Goal: Use online tool/utility: Utilize a website feature to perform a specific function

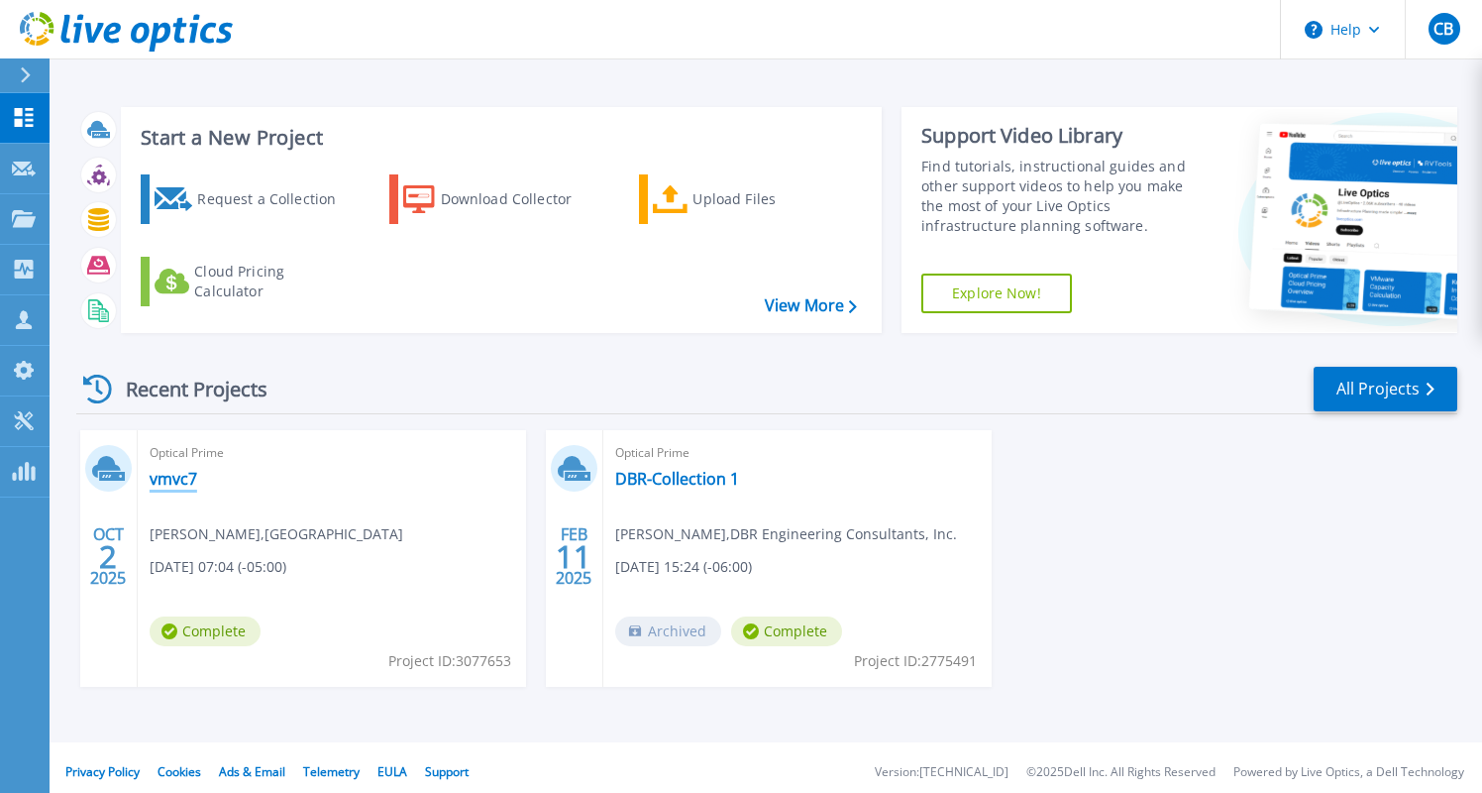
click at [184, 475] on link "vmvc7" at bounding box center [174, 479] width 48 height 20
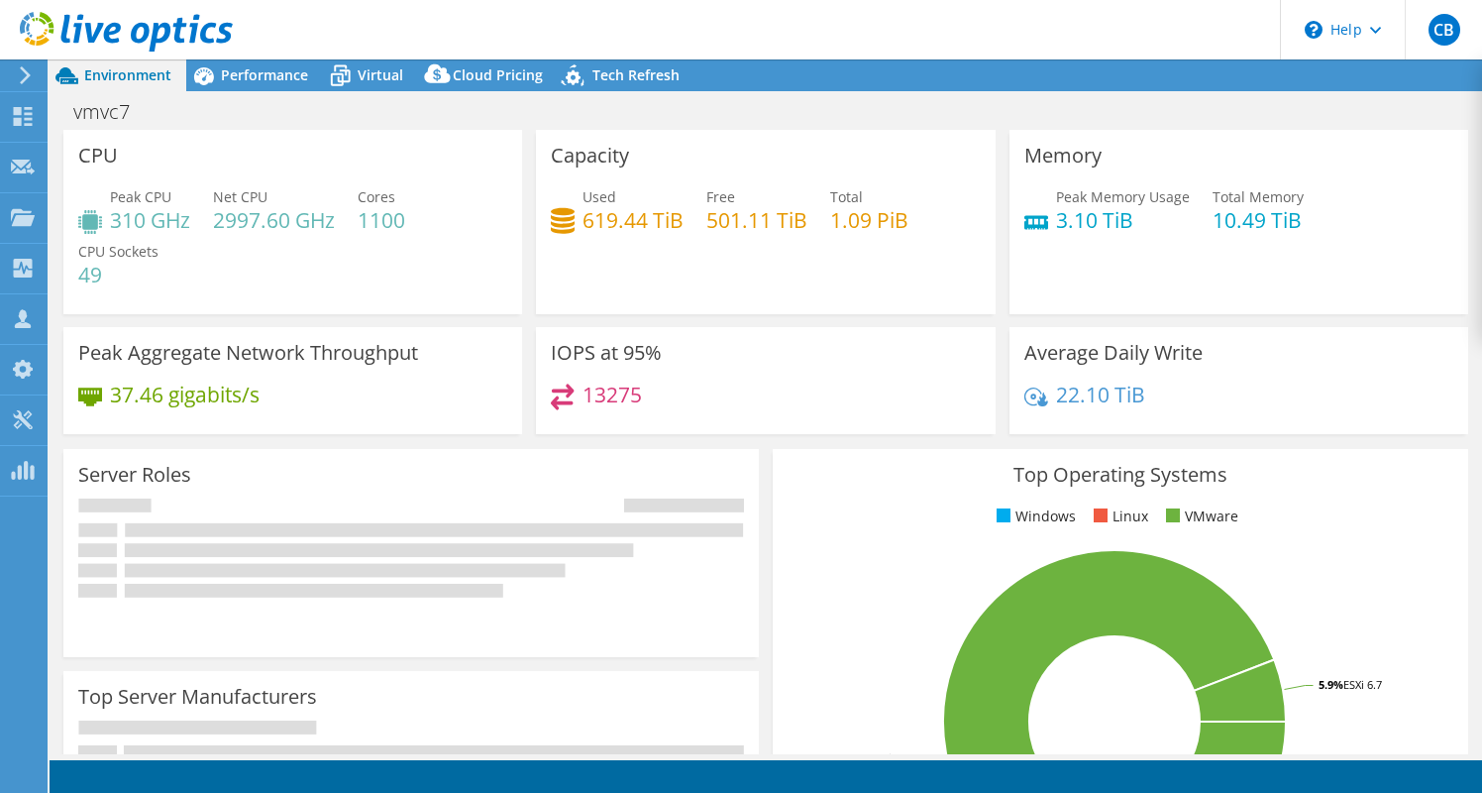
select select "USD"
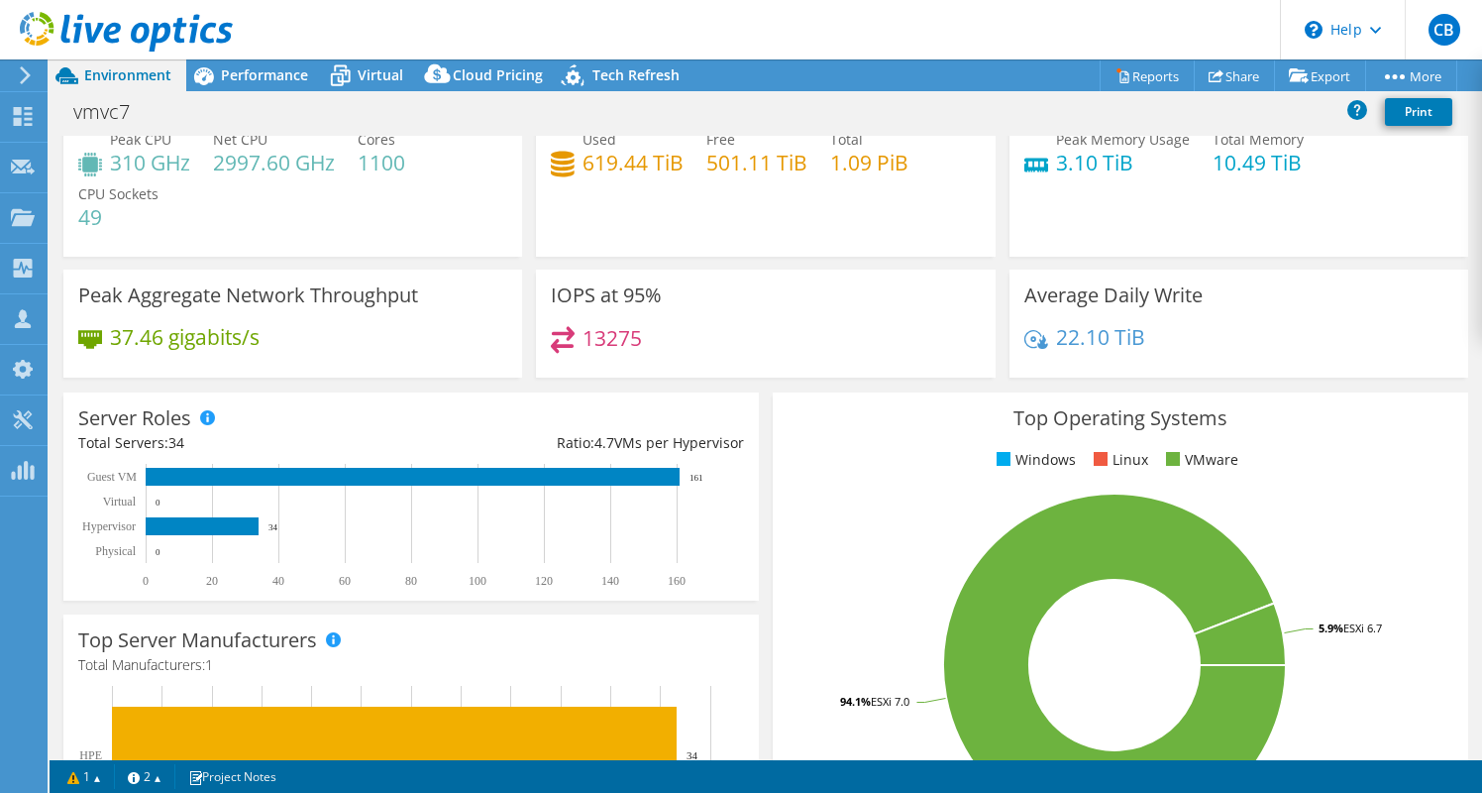
scroll to position [69, 0]
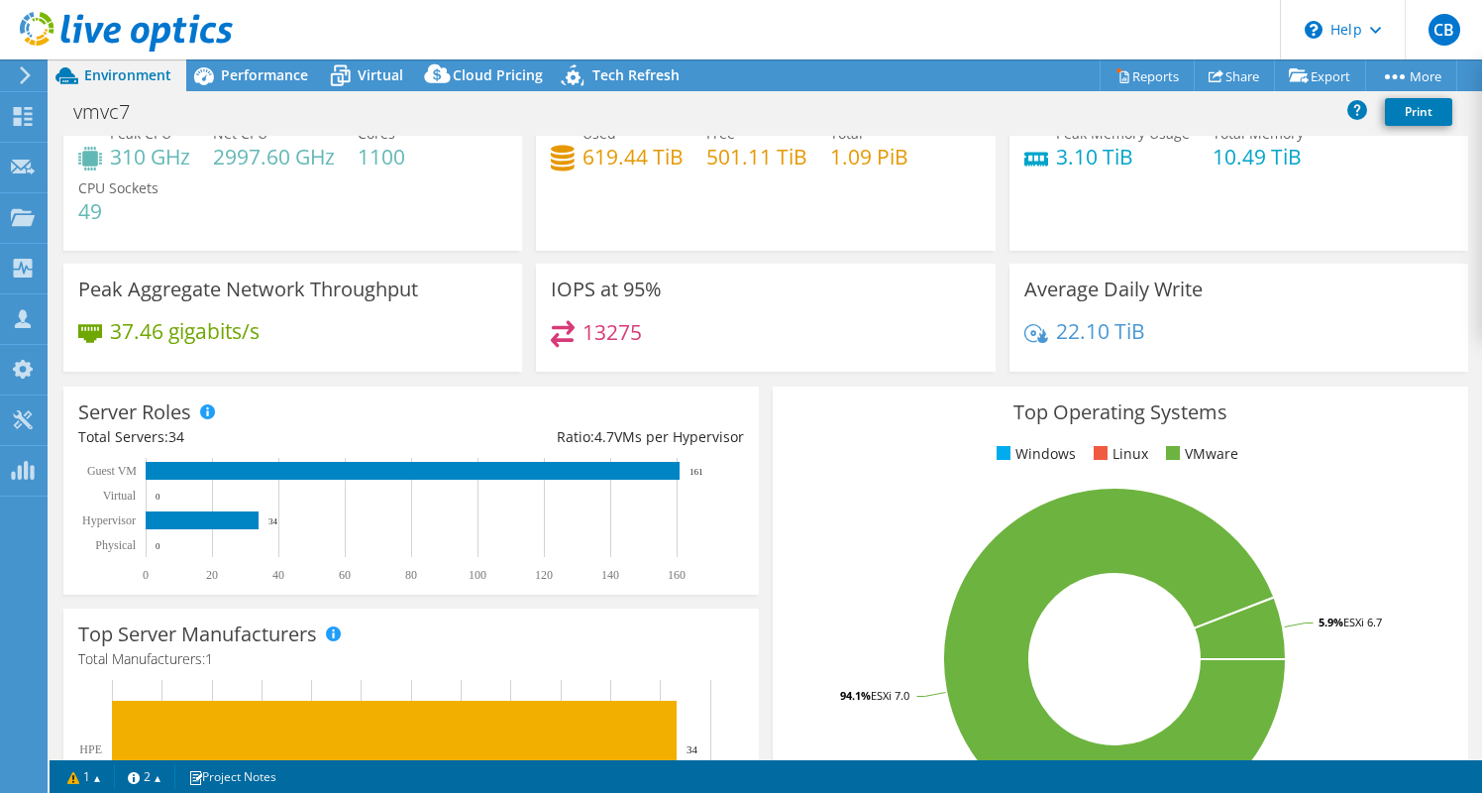
click at [714, 291] on div "IOPS at 95% 13275" at bounding box center [765, 318] width 459 height 108
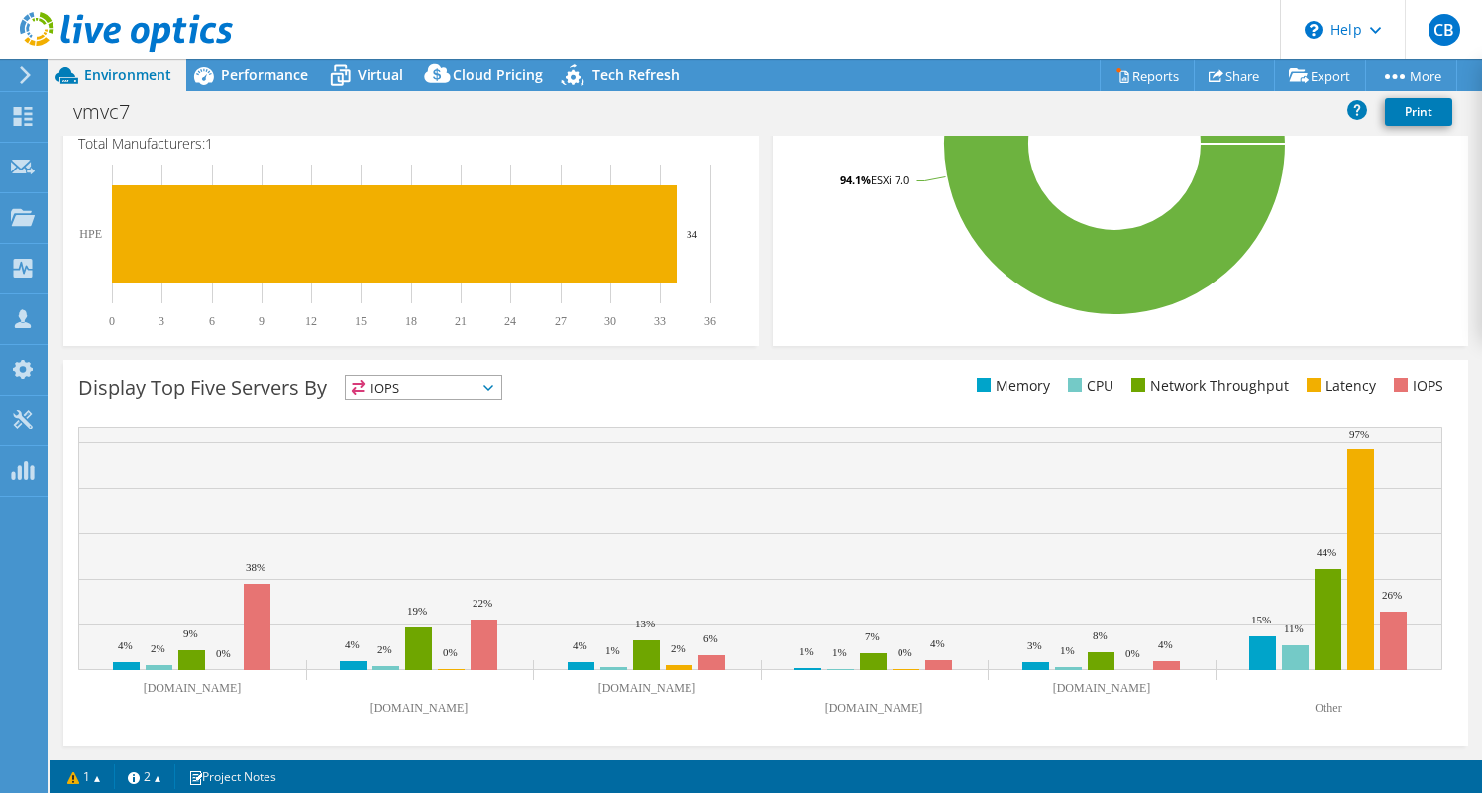
scroll to position [584, 0]
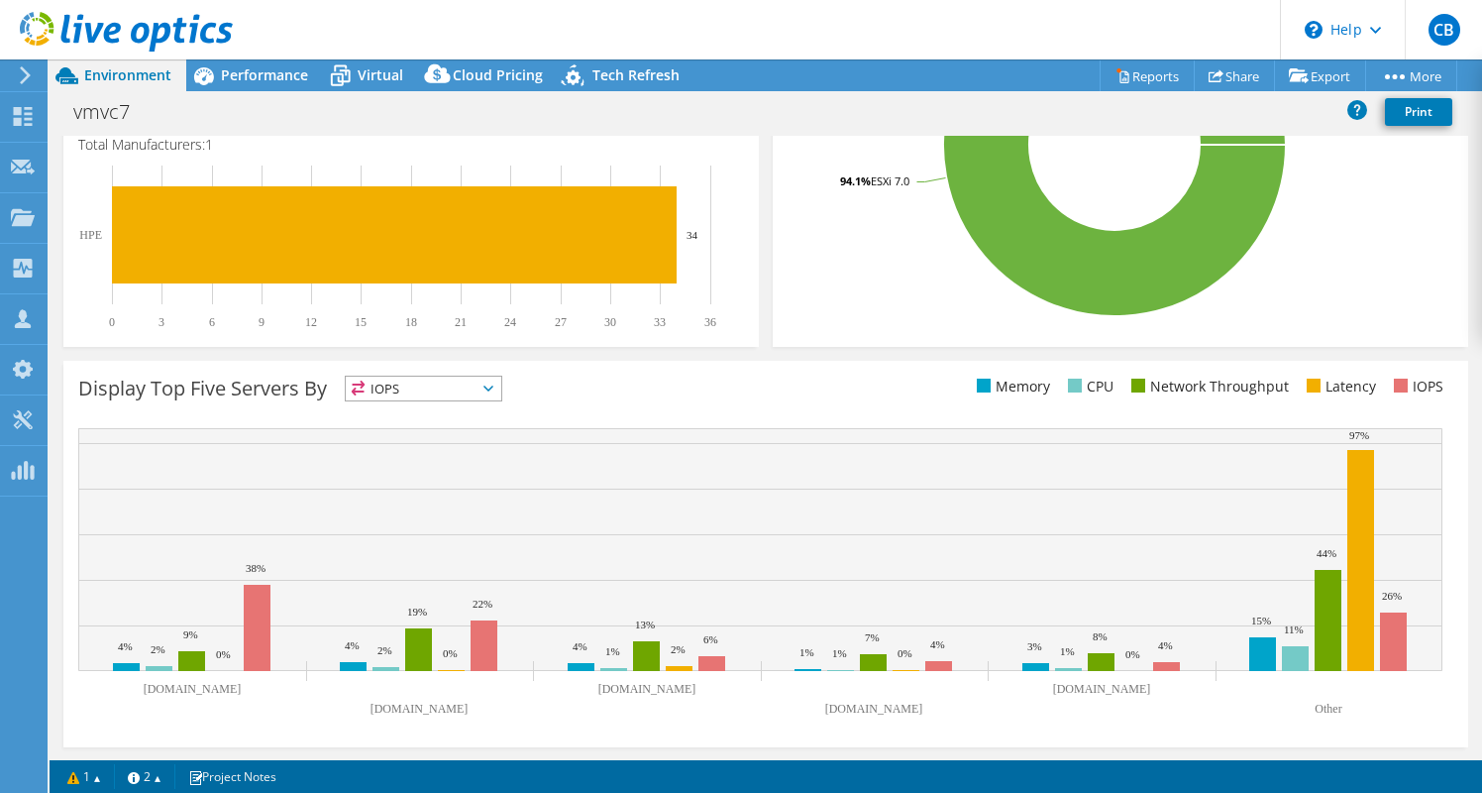
click at [413, 385] on span "IOPS" at bounding box center [424, 389] width 156 height 24
click at [414, 430] on li "Memory" at bounding box center [424, 442] width 156 height 28
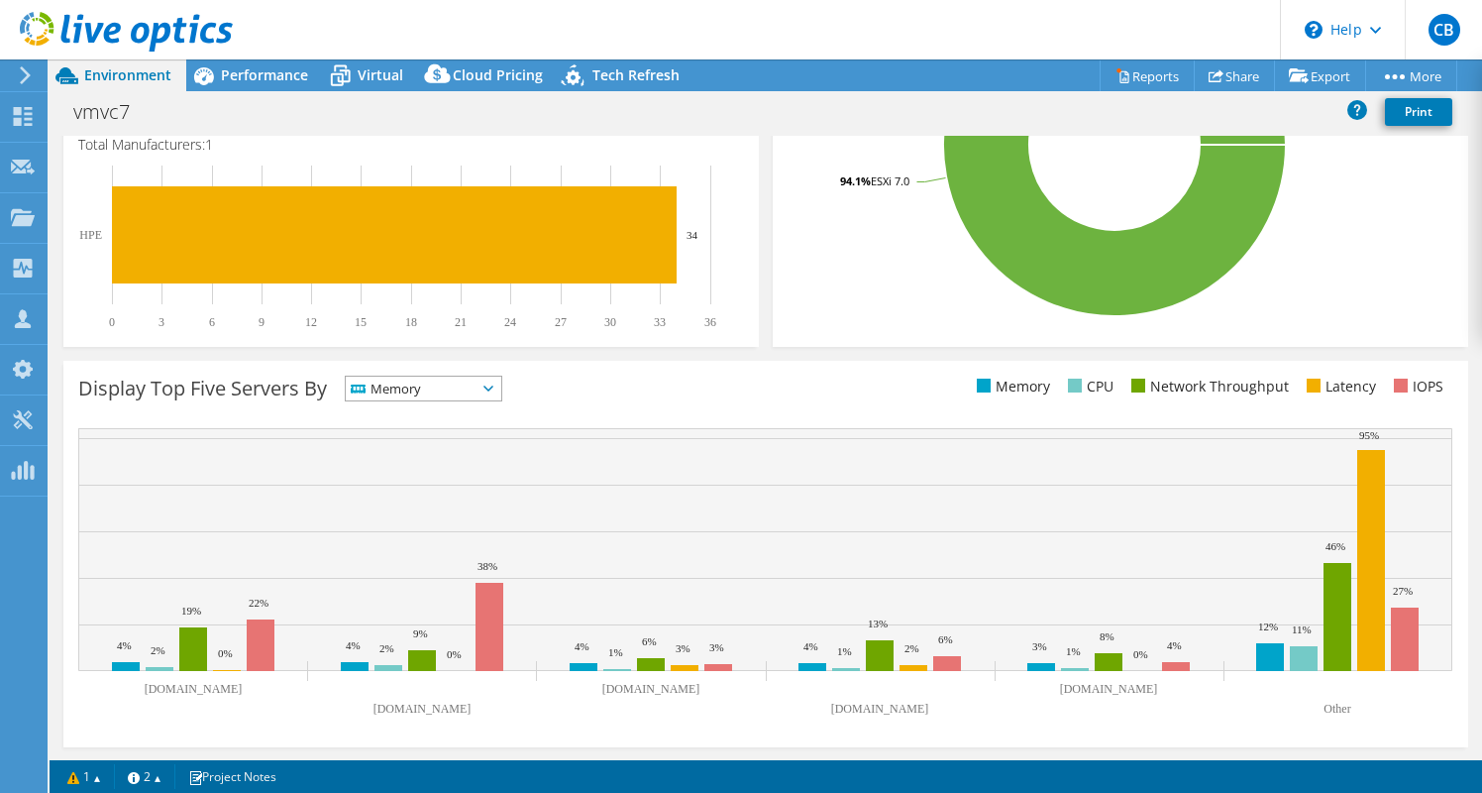
click at [428, 380] on span "Memory" at bounding box center [411, 389] width 131 height 24
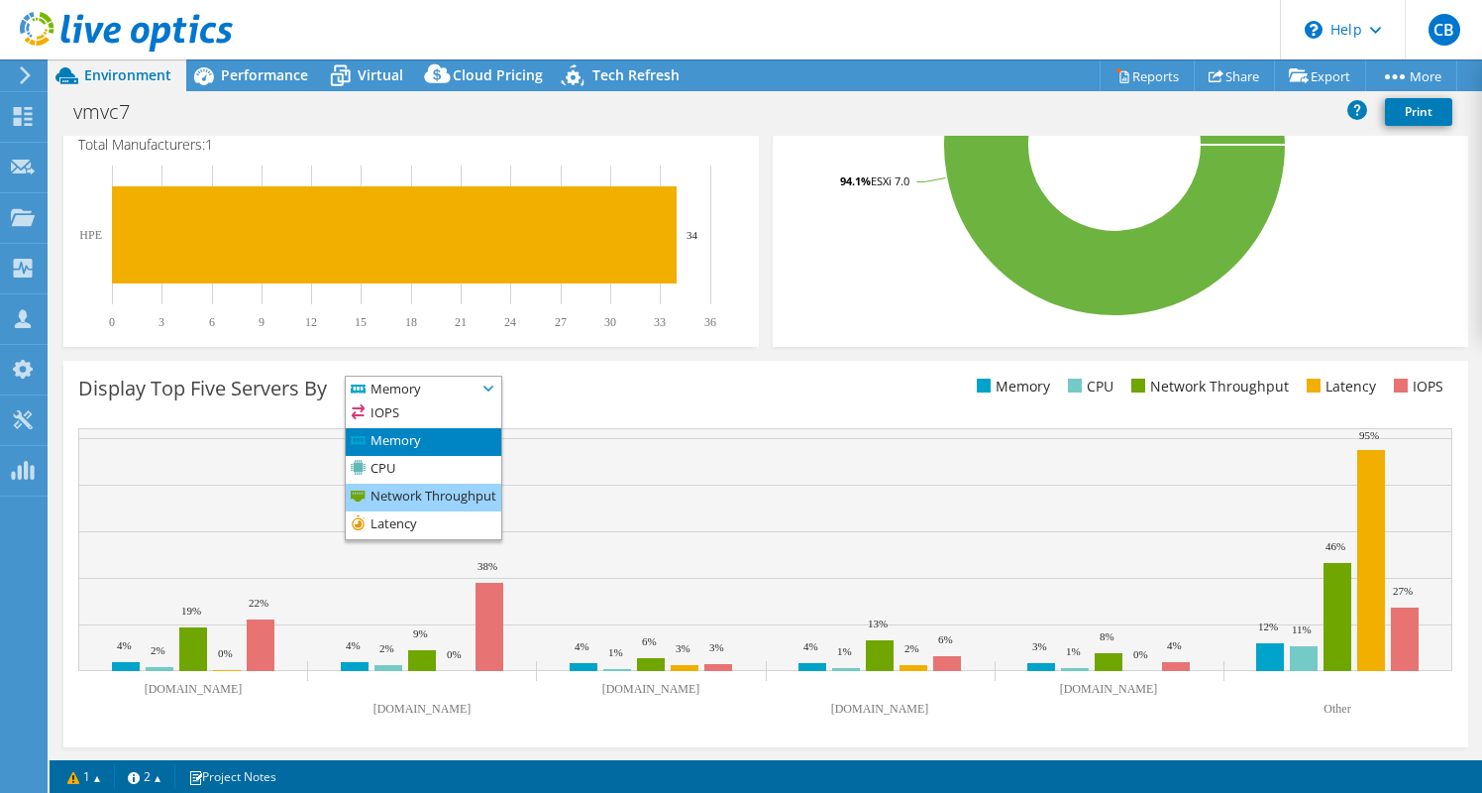
click at [420, 494] on li "Network Throughput" at bounding box center [424, 498] width 156 height 28
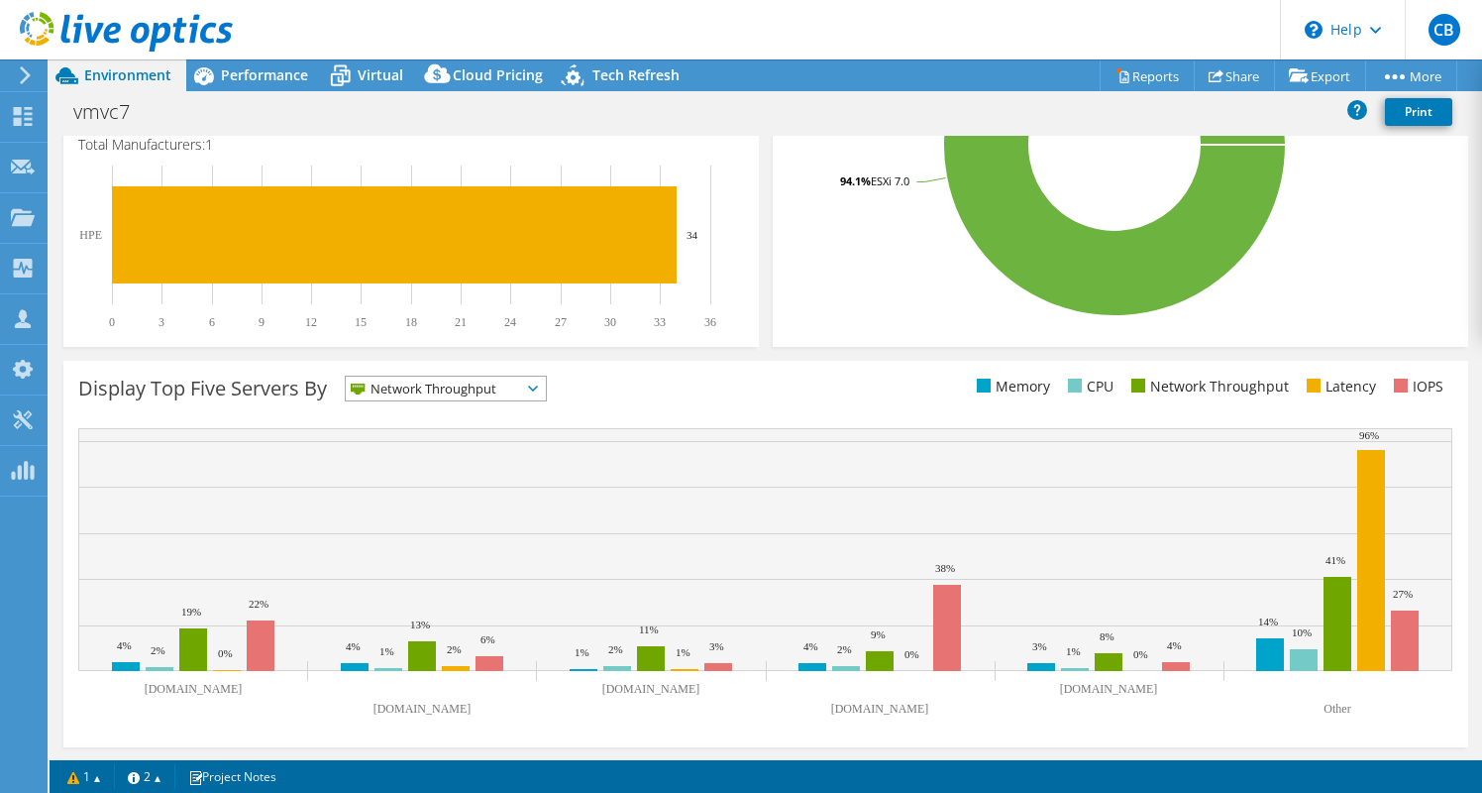
click at [451, 387] on span "Network Throughput" at bounding box center [433, 389] width 175 height 24
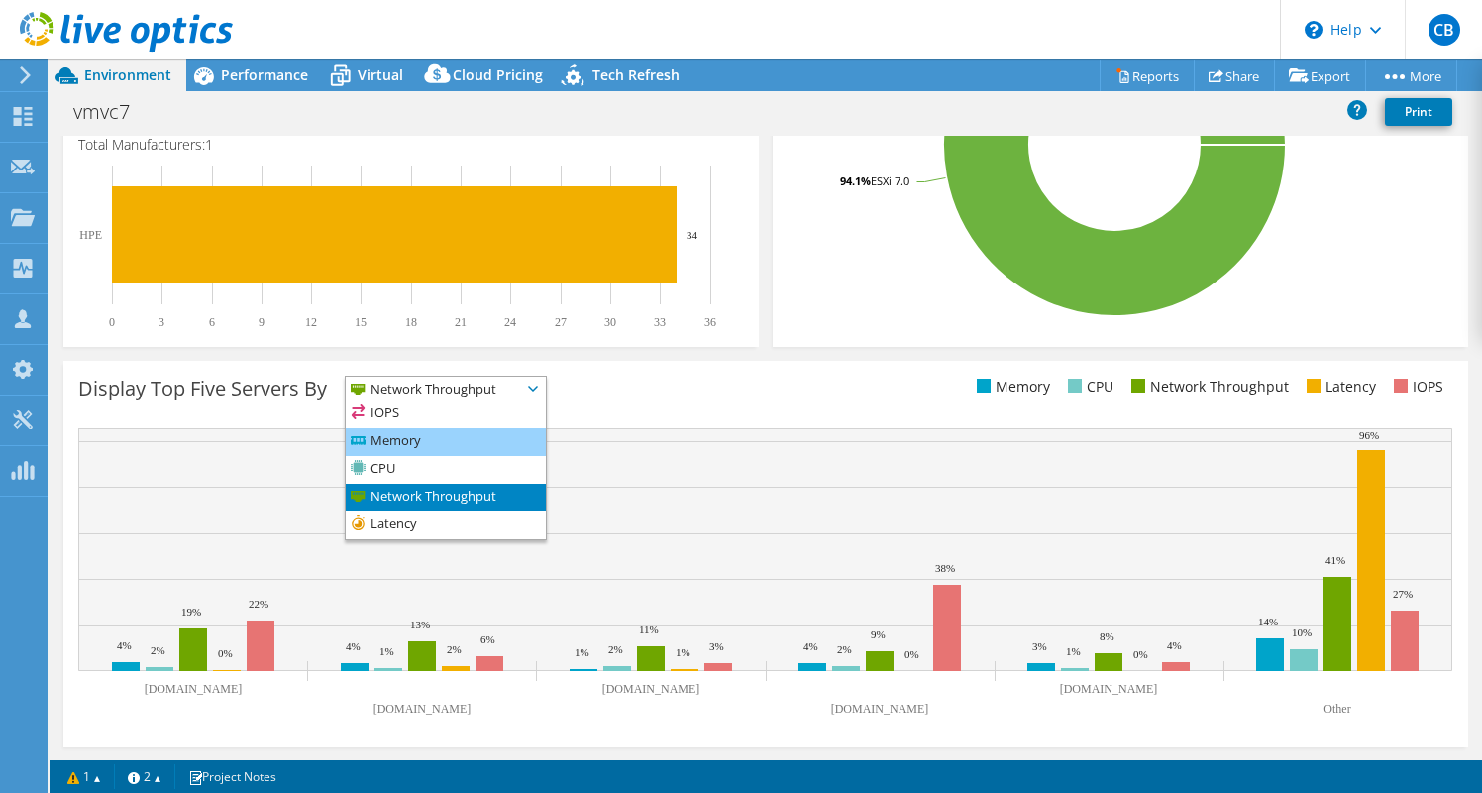
click at [454, 449] on li "Memory" at bounding box center [446, 442] width 200 height 28
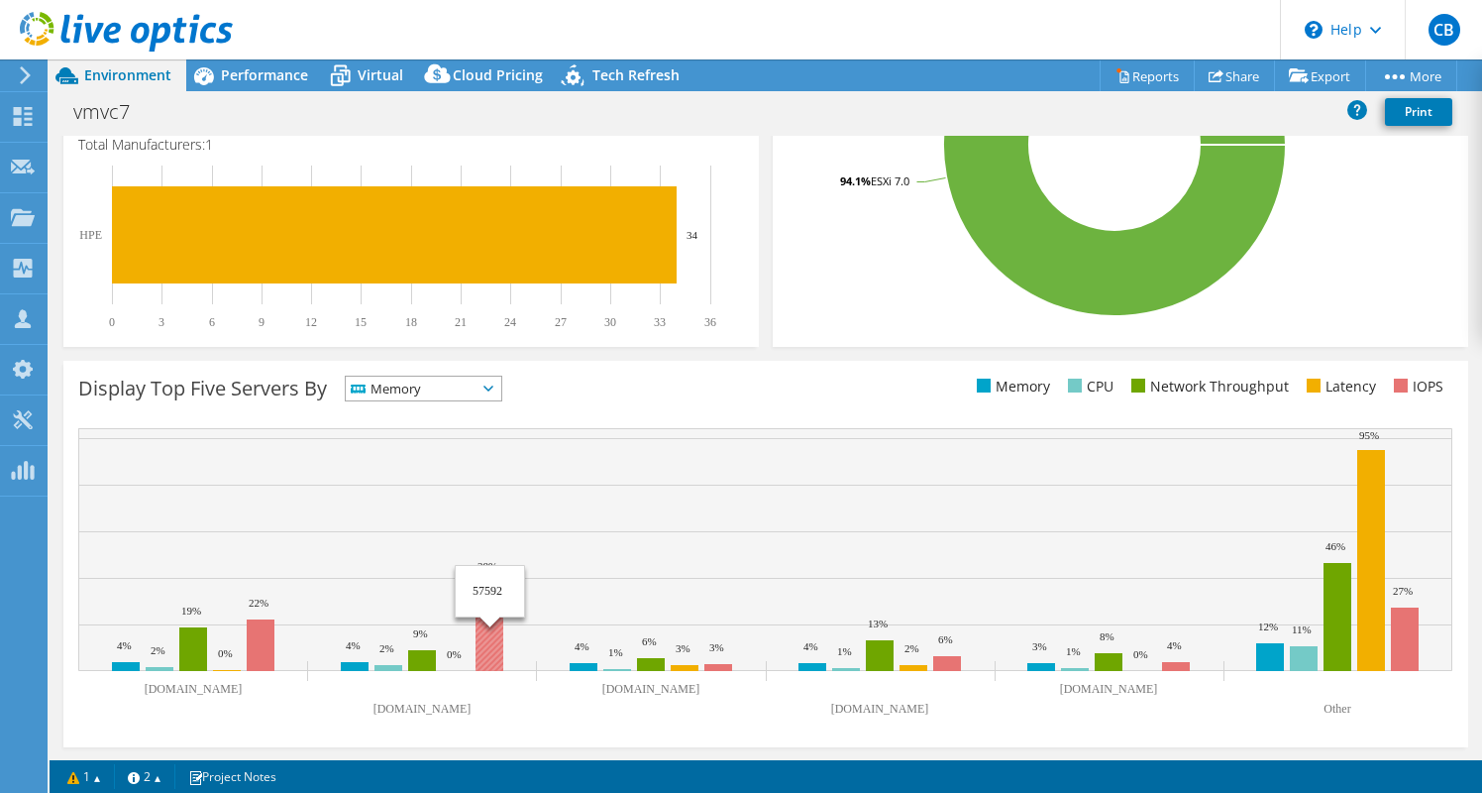
click at [501, 621] on rect at bounding box center [490, 627] width 28 height 88
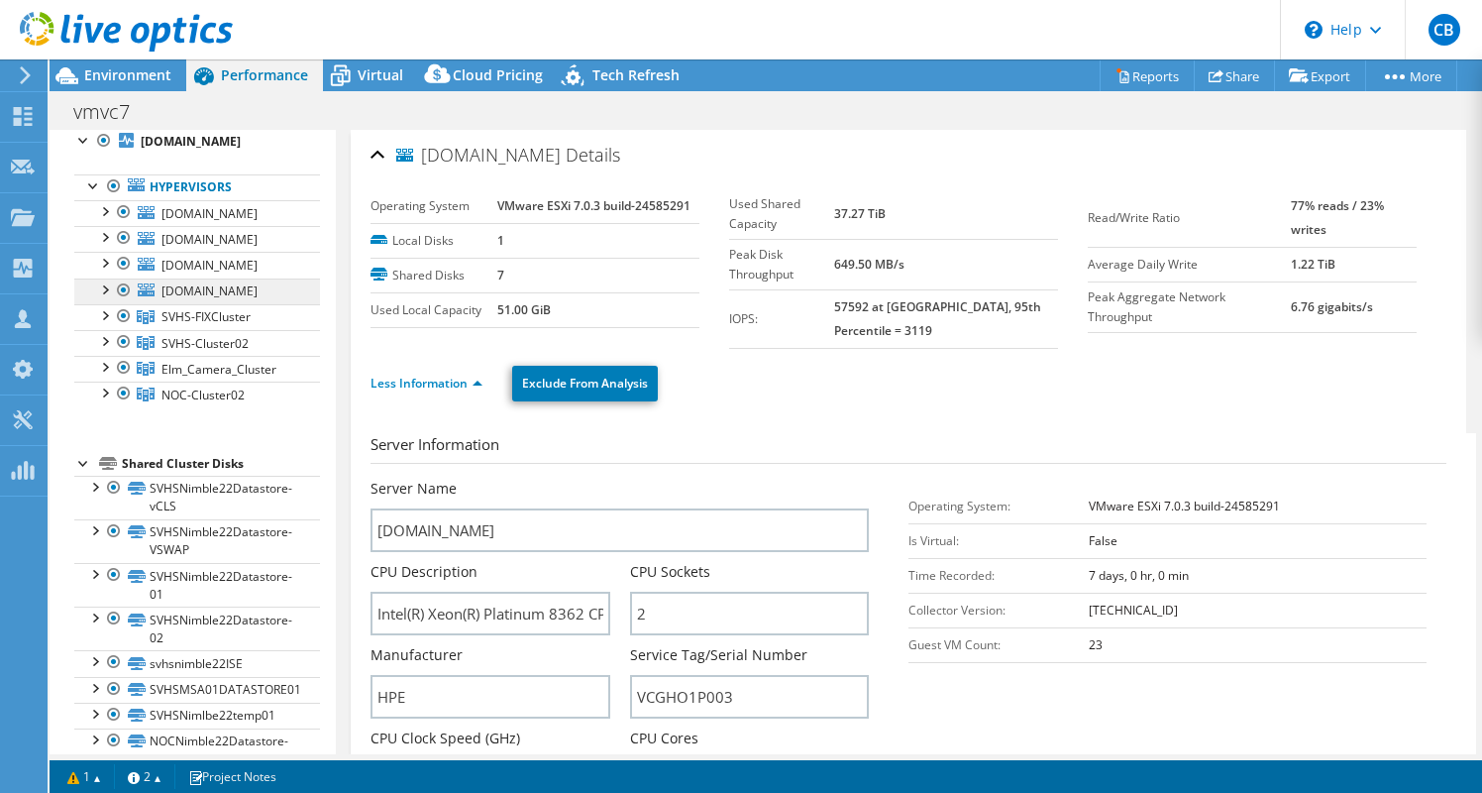
scroll to position [75, 0]
click at [102, 219] on div at bounding box center [104, 209] width 20 height 20
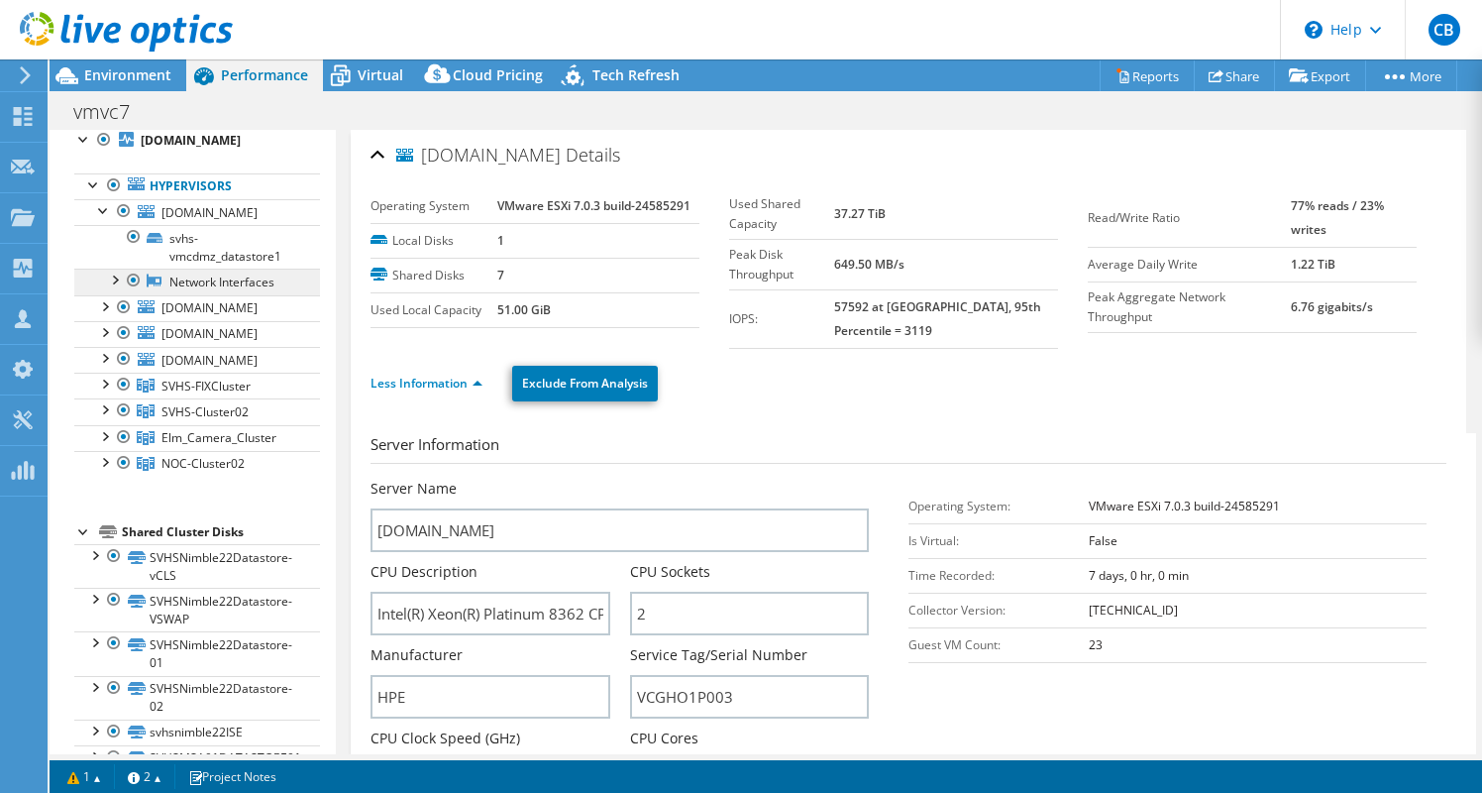
click at [181, 294] on link "Network Interfaces" at bounding box center [197, 282] width 246 height 26
click at [119, 288] on div at bounding box center [114, 279] width 20 height 20
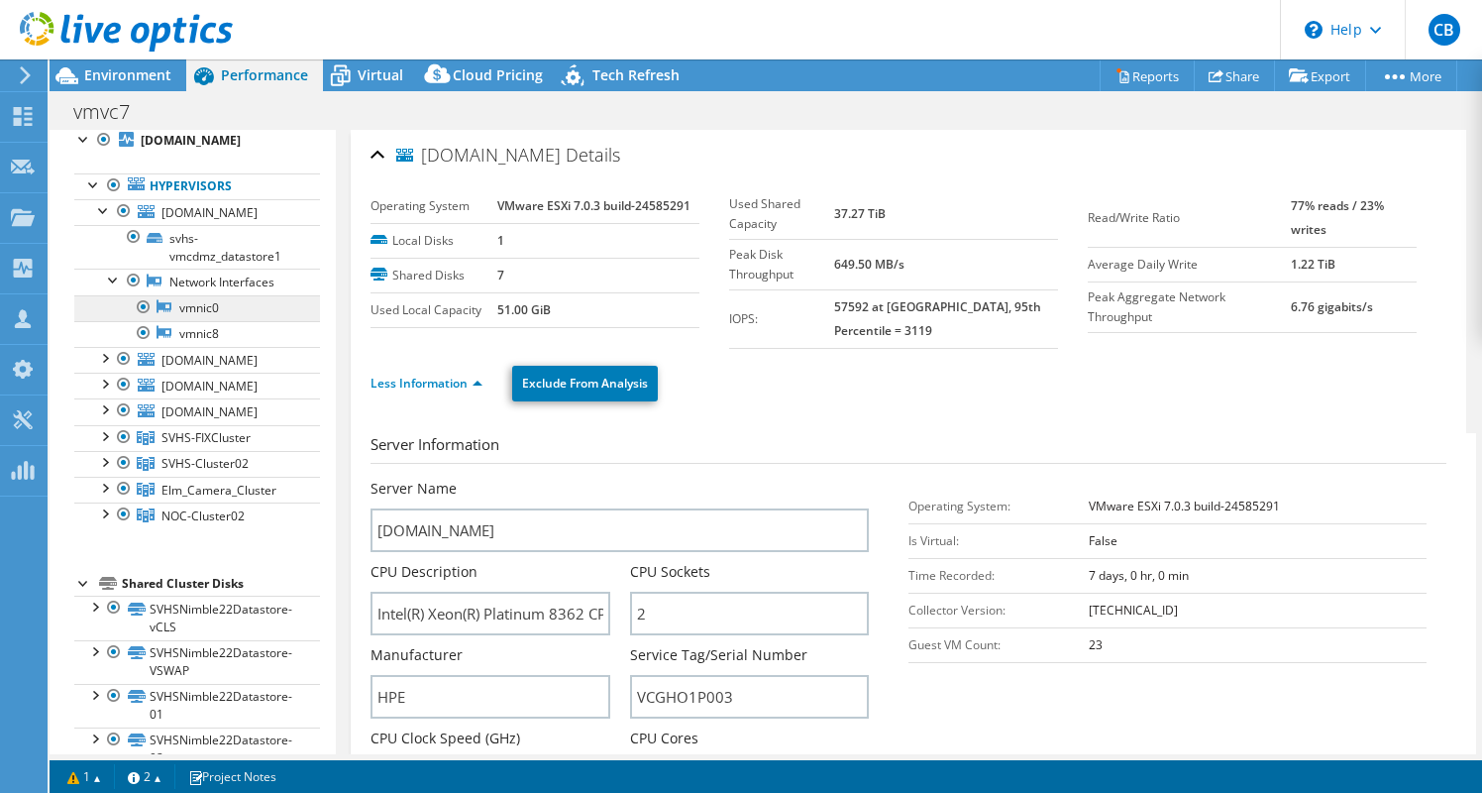
click at [210, 321] on link "vmnic0" at bounding box center [197, 308] width 246 height 26
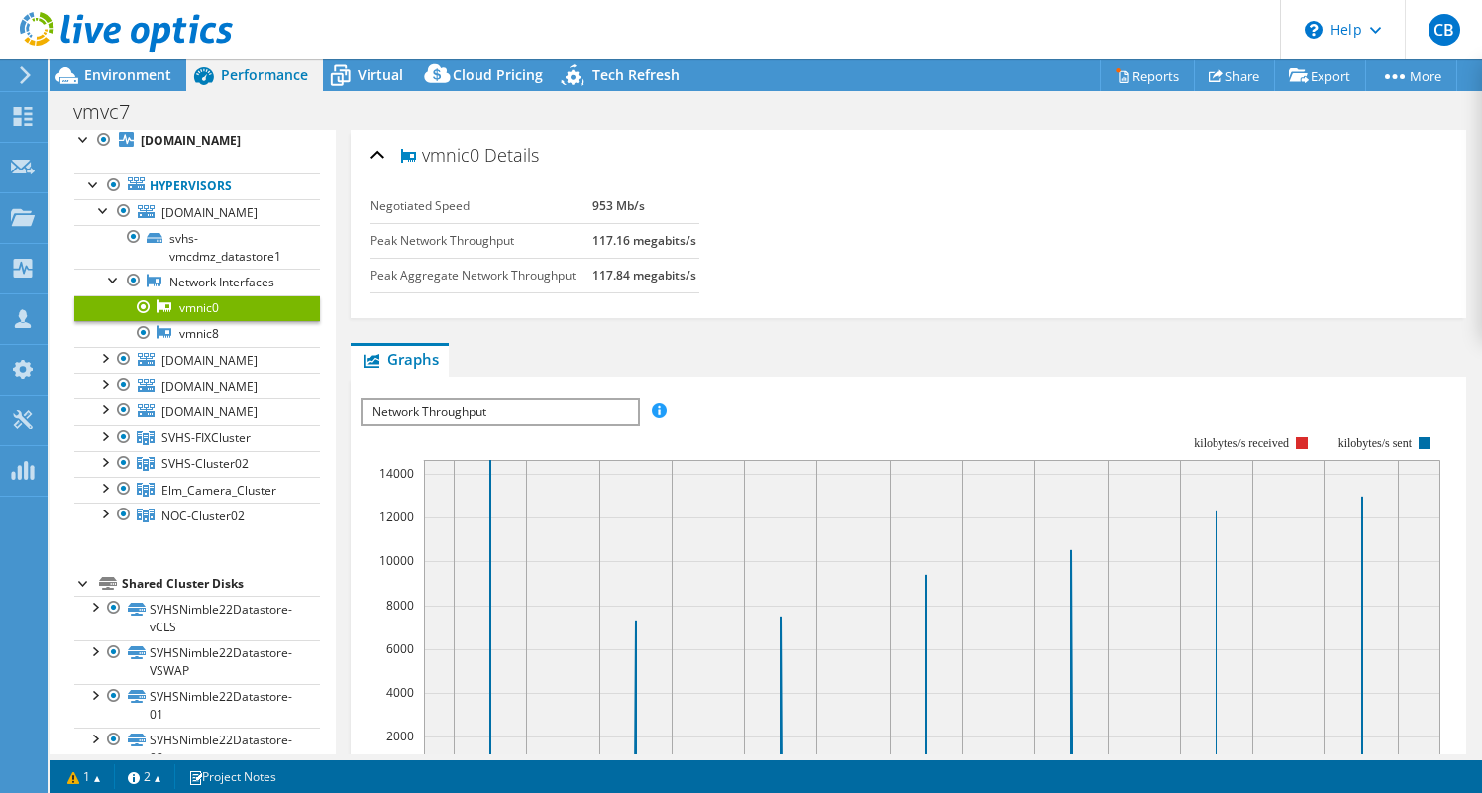
scroll to position [0, 0]
click at [145, 69] on span "Environment" at bounding box center [127, 74] width 87 height 19
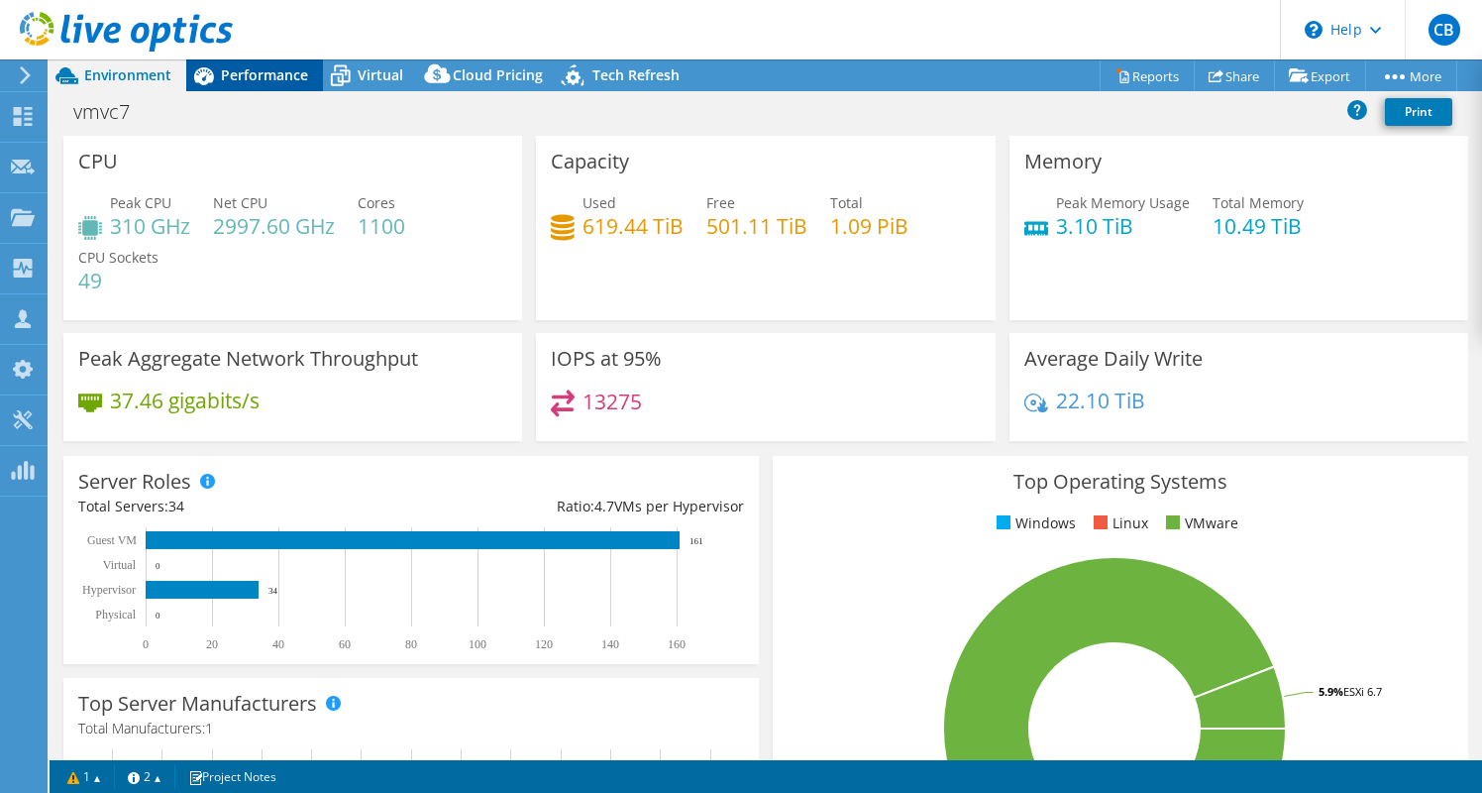
click at [246, 74] on span "Performance" at bounding box center [264, 74] width 87 height 19
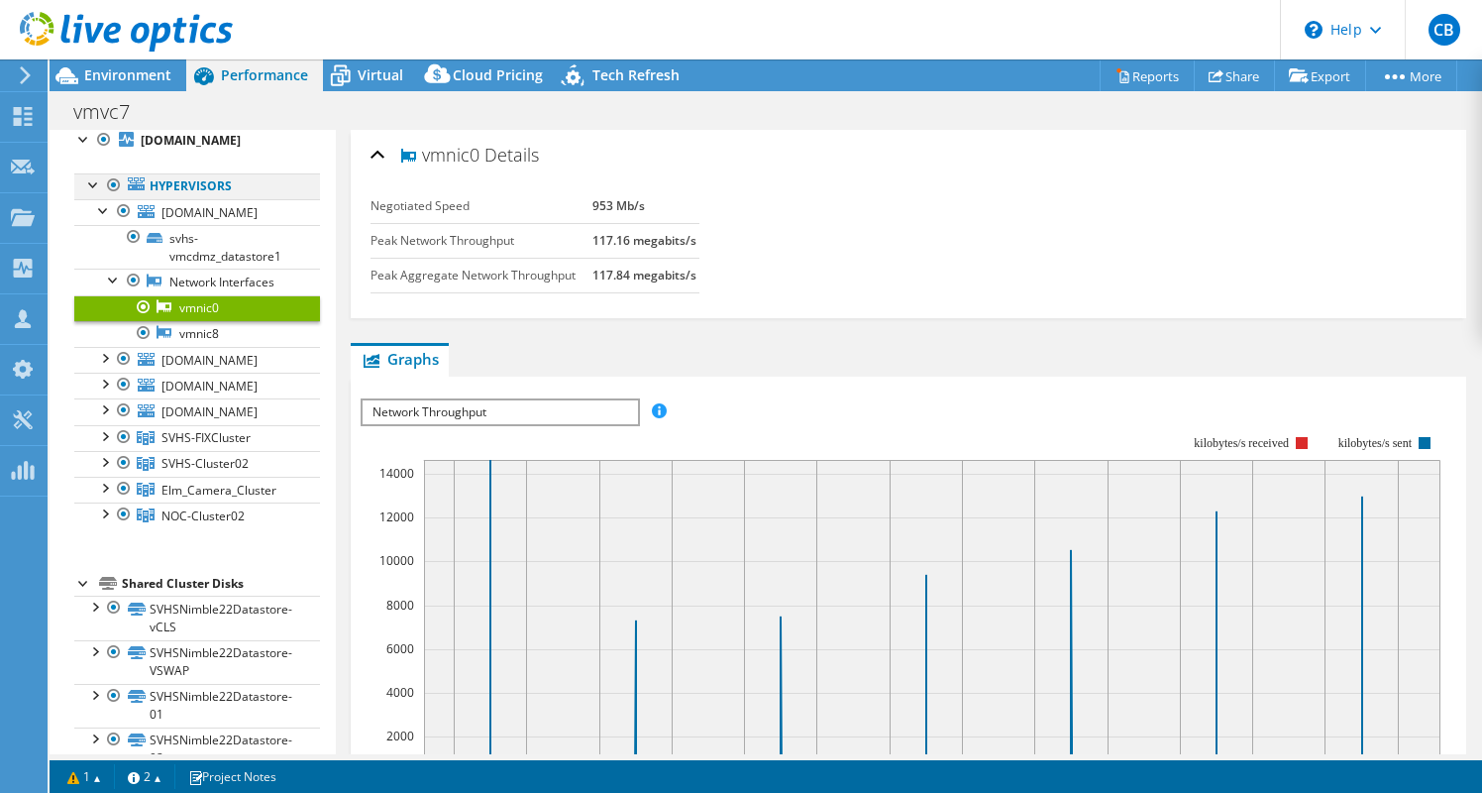
click at [90, 193] on div at bounding box center [94, 183] width 20 height 20
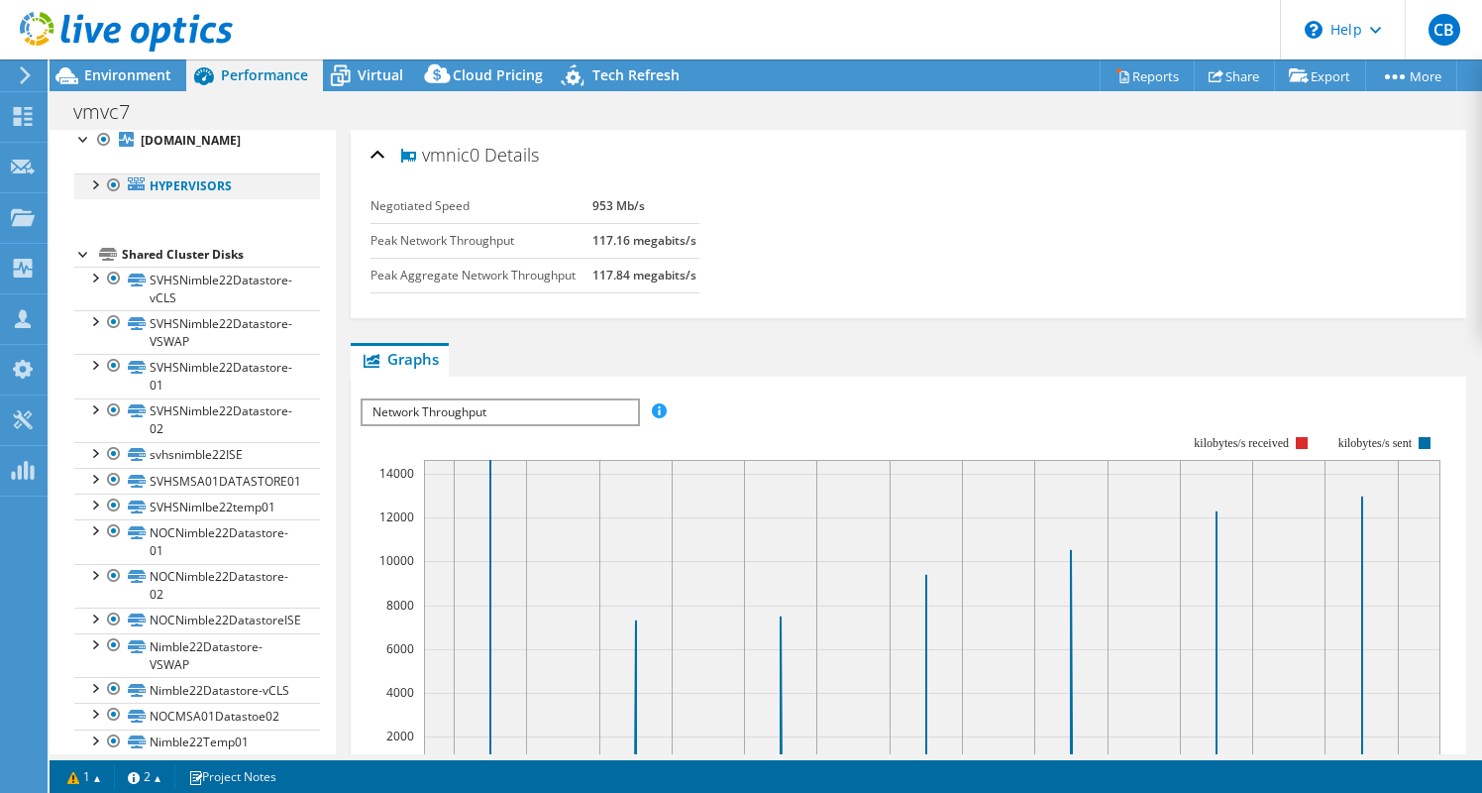
click at [90, 193] on div at bounding box center [94, 183] width 20 height 20
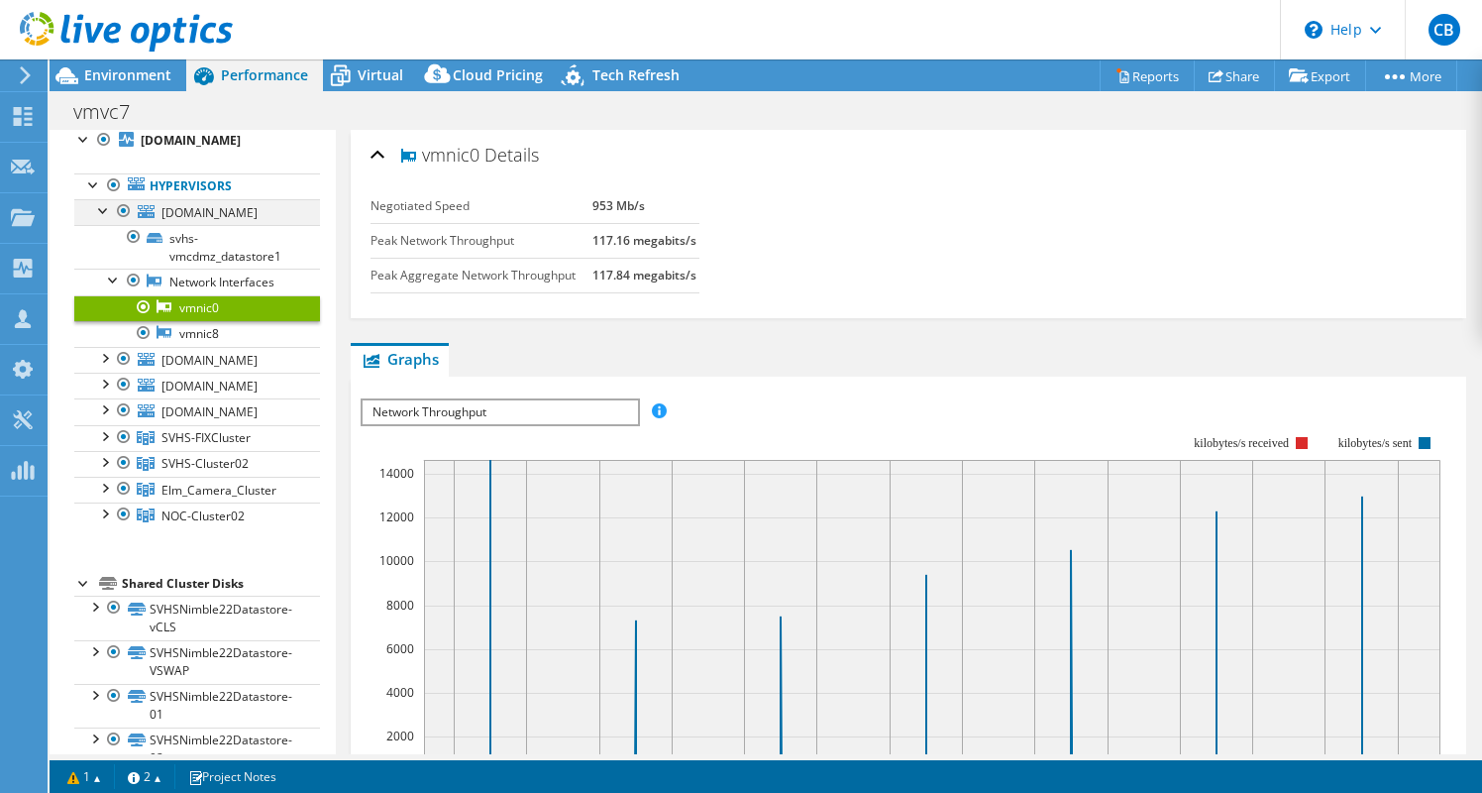
click at [103, 219] on div at bounding box center [104, 209] width 20 height 20
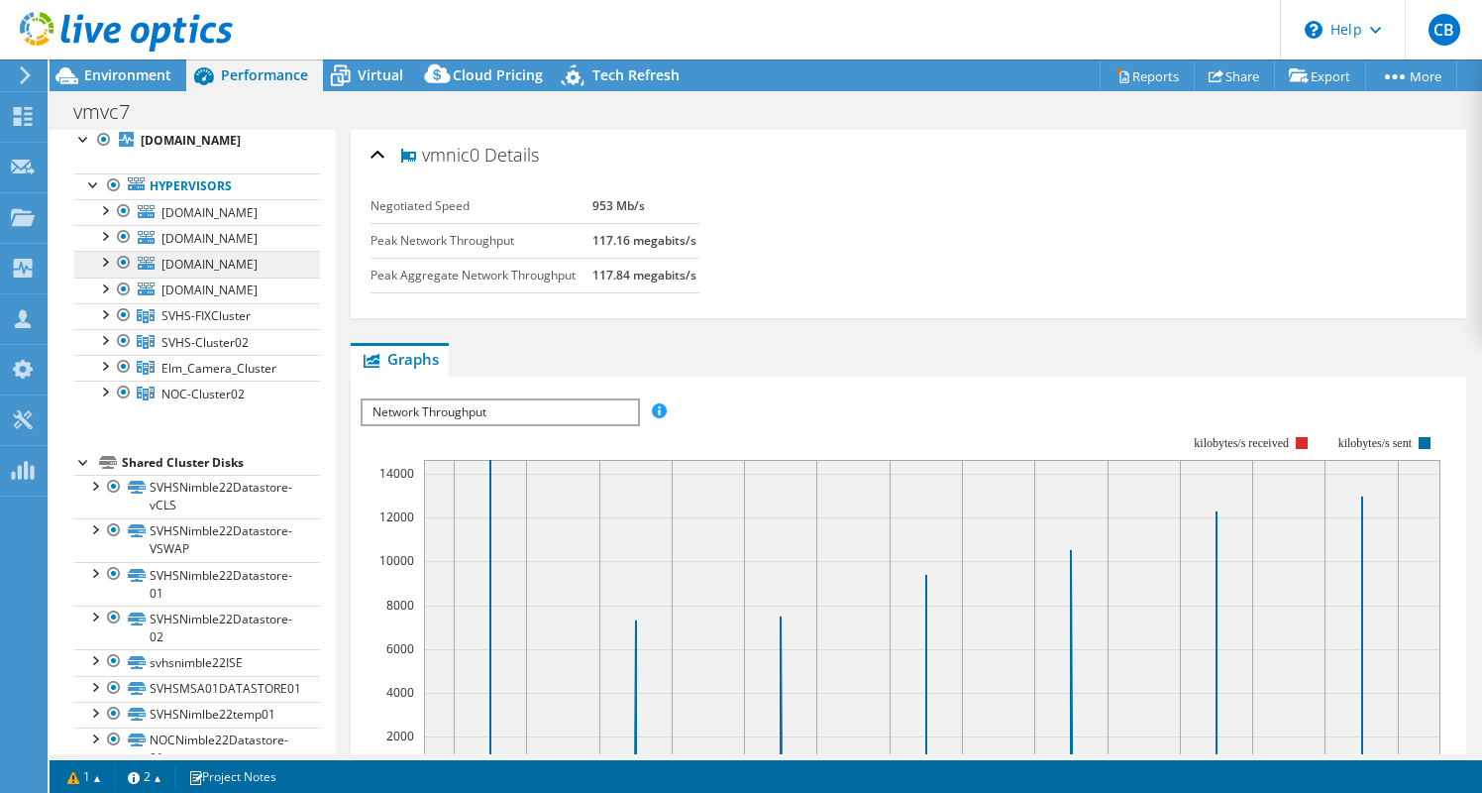
click at [198, 276] on link "[DOMAIN_NAME]" at bounding box center [197, 264] width 246 height 26
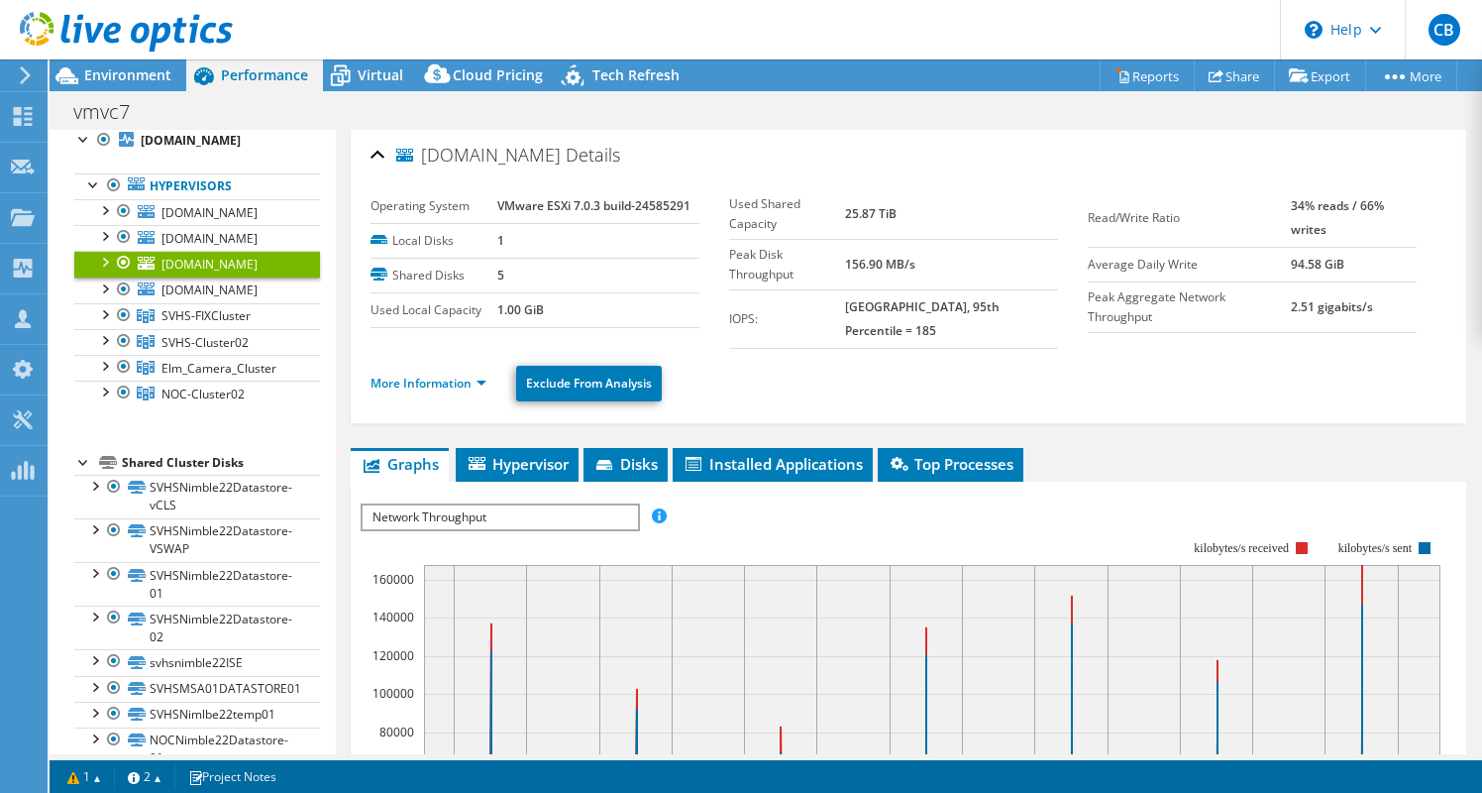
click at [104, 271] on div at bounding box center [104, 261] width 20 height 20
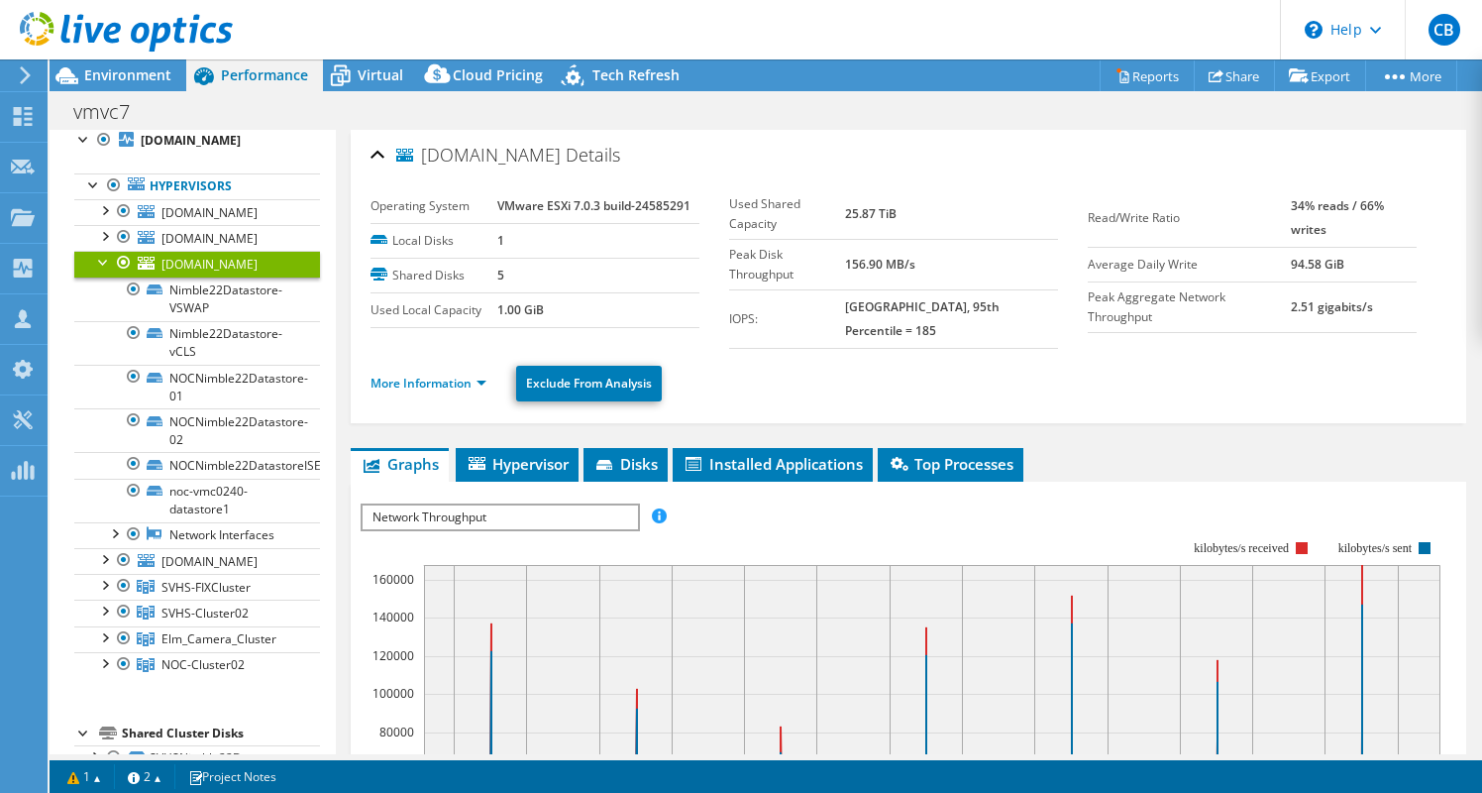
click at [334, 309] on div "Open All Close All Hide Excluded Nodes Project Tree Filter" at bounding box center [192, 656] width 285 height 1203
click at [606, 505] on span "Network Throughput" at bounding box center [500, 517] width 274 height 24
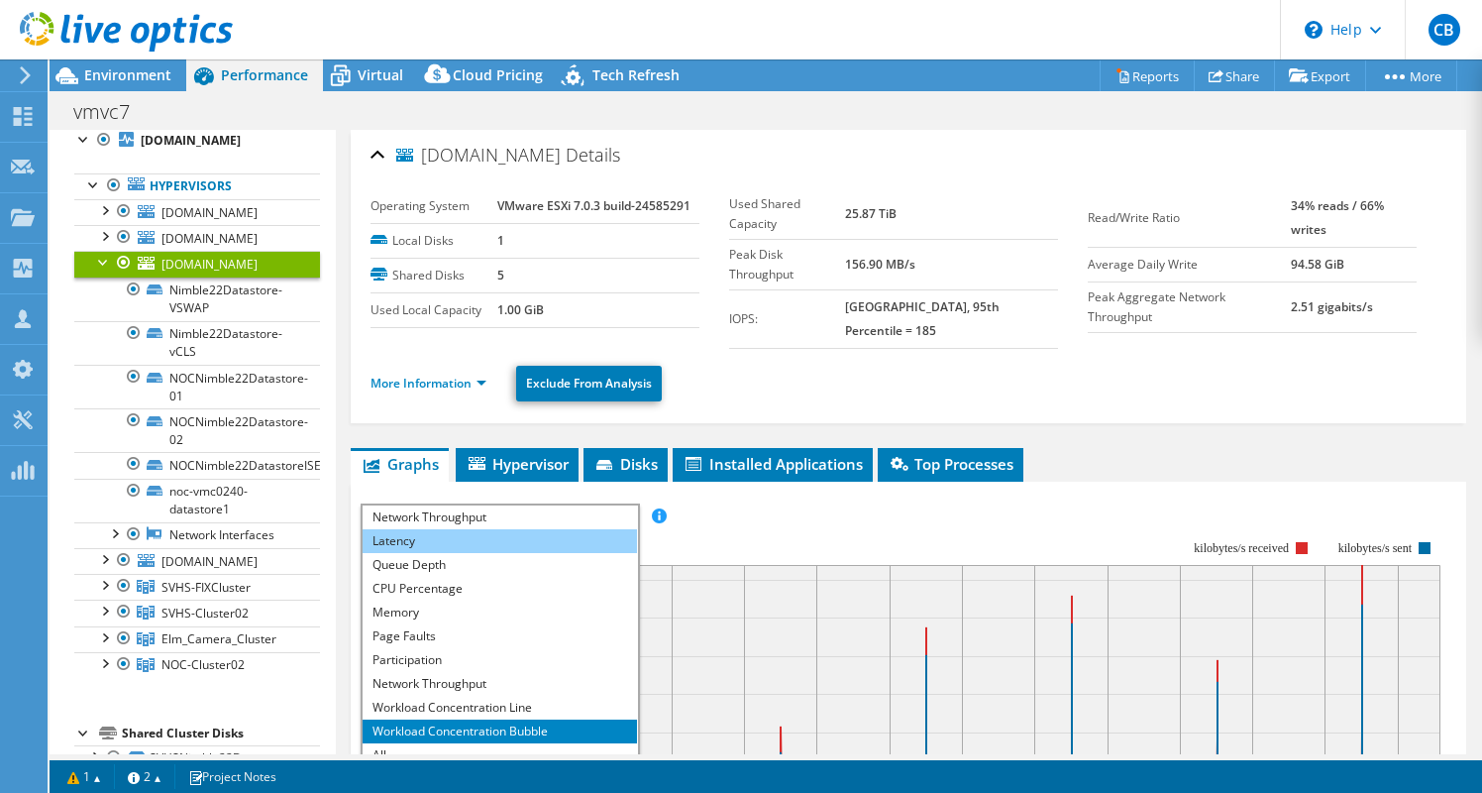
scroll to position [71, 0]
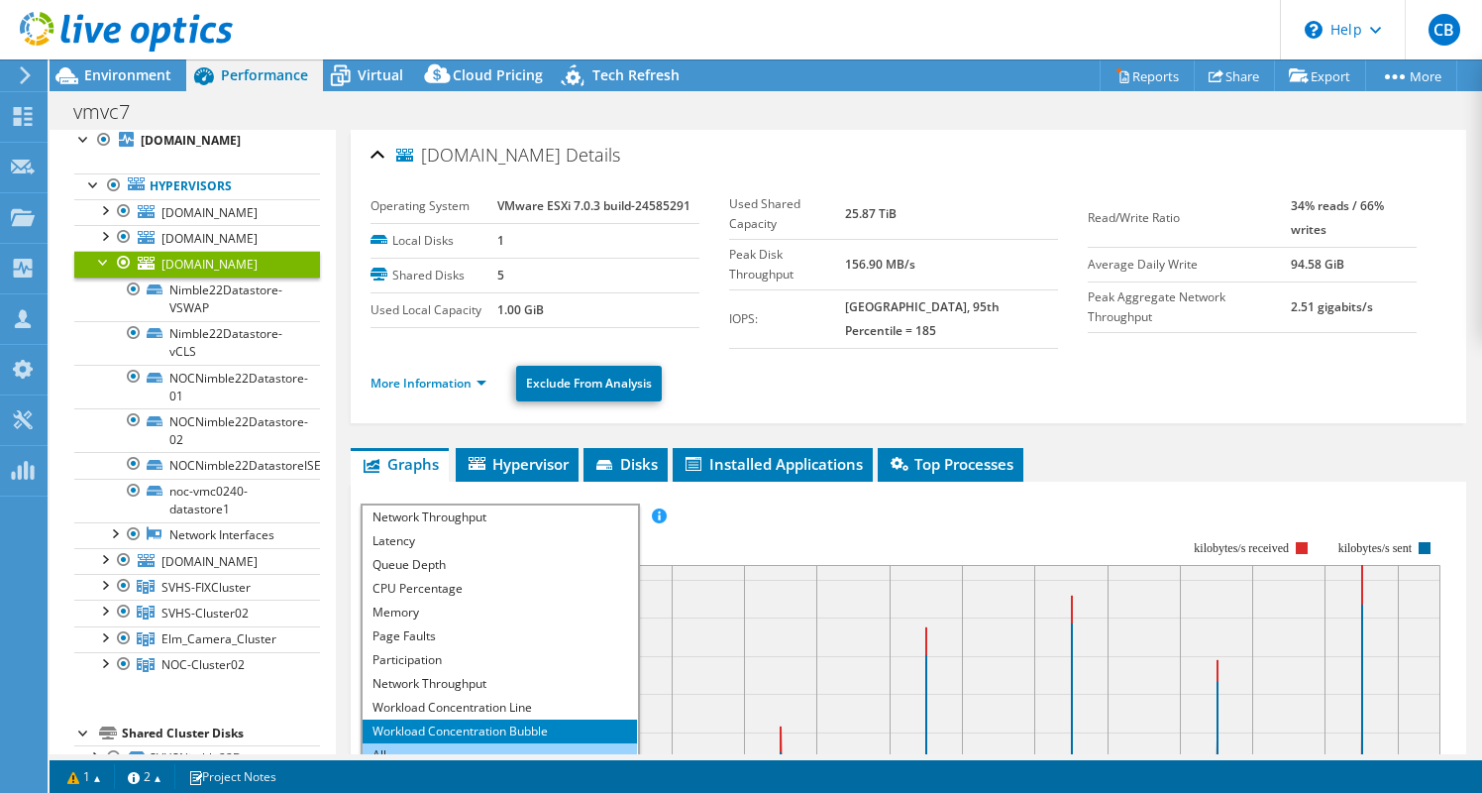
click at [556, 743] on li "All" at bounding box center [500, 755] width 274 height 24
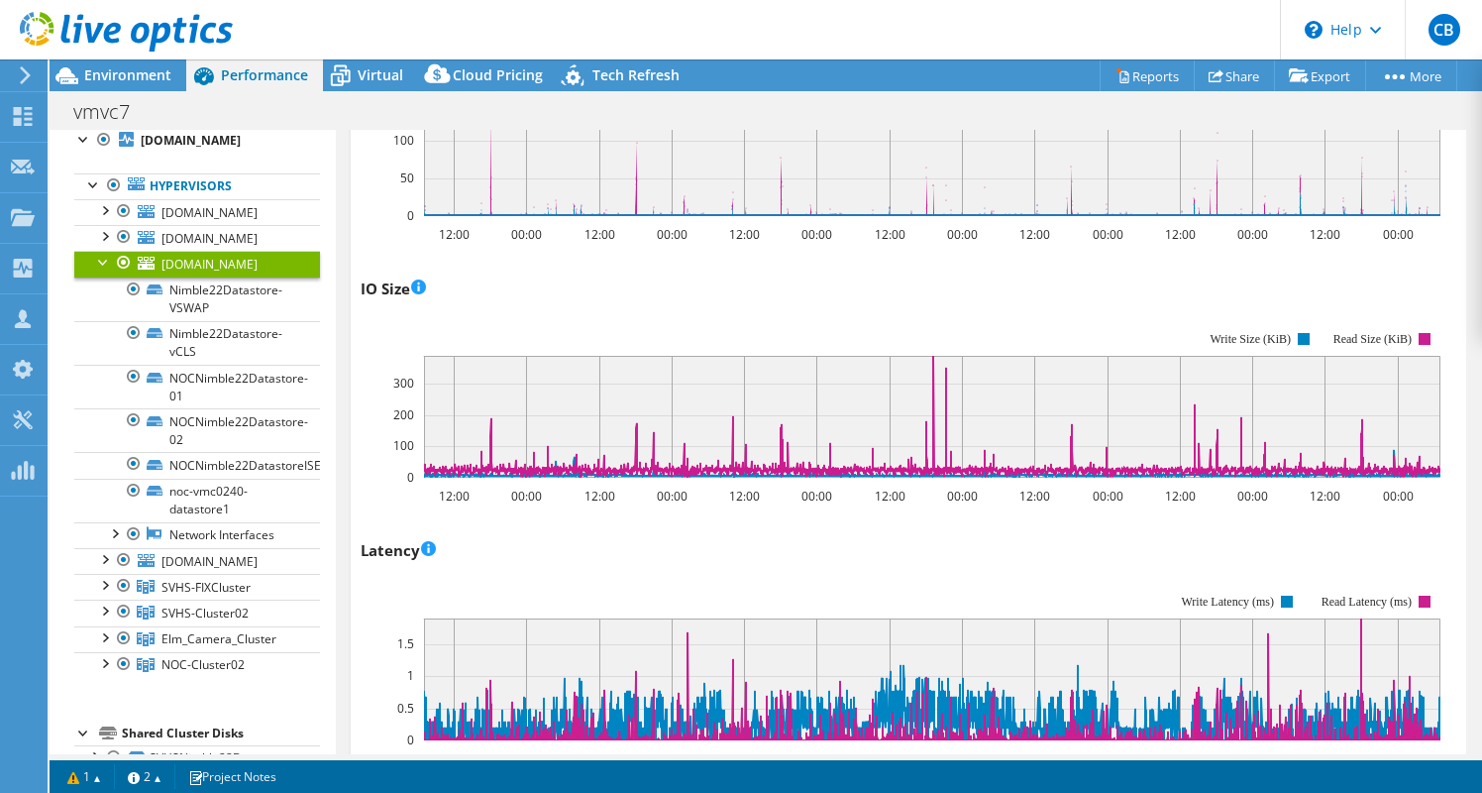
scroll to position [778, 0]
click at [936, 192] on rect at bounding box center [932, 156] width 1017 height 118
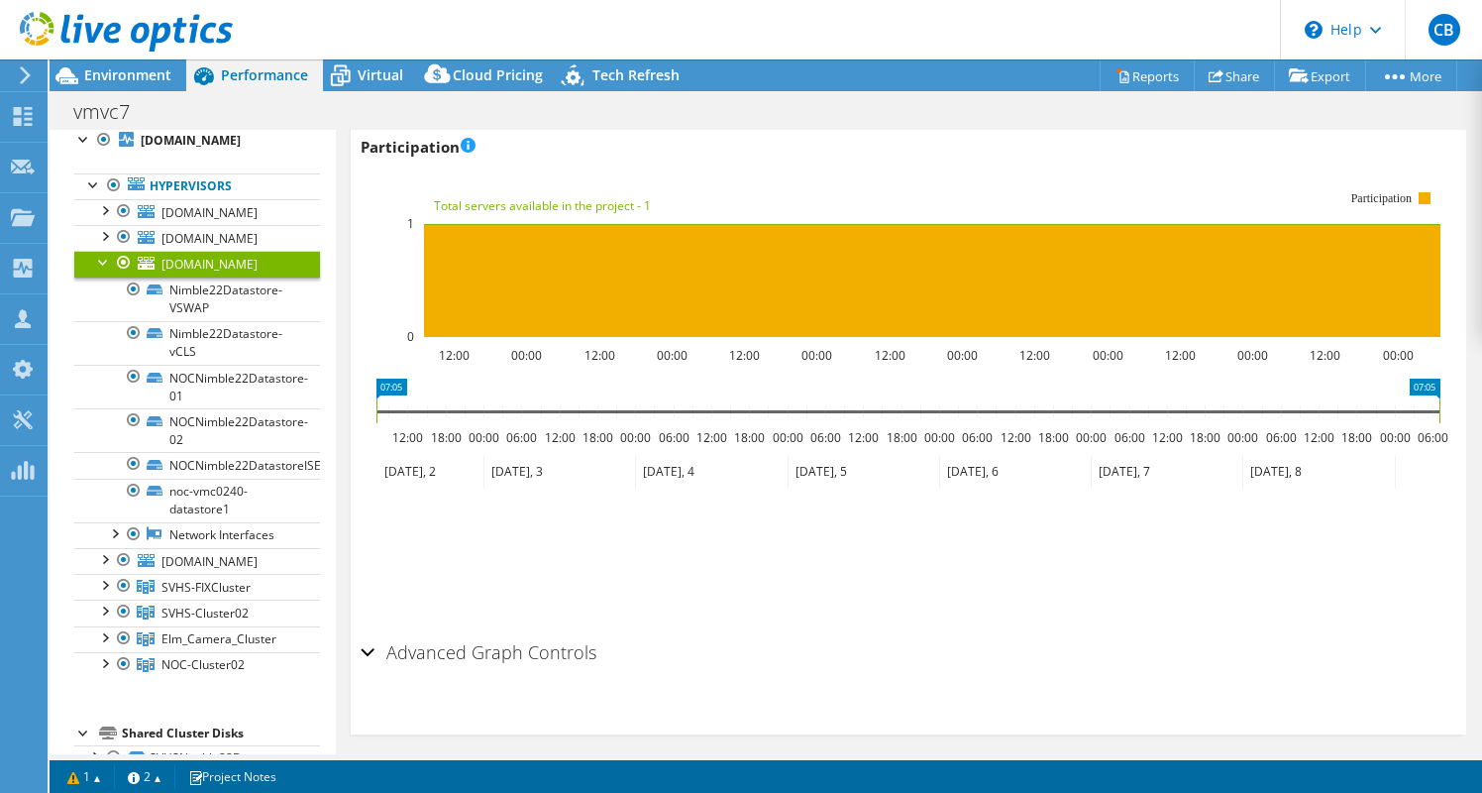
scroll to position [2752, 0]
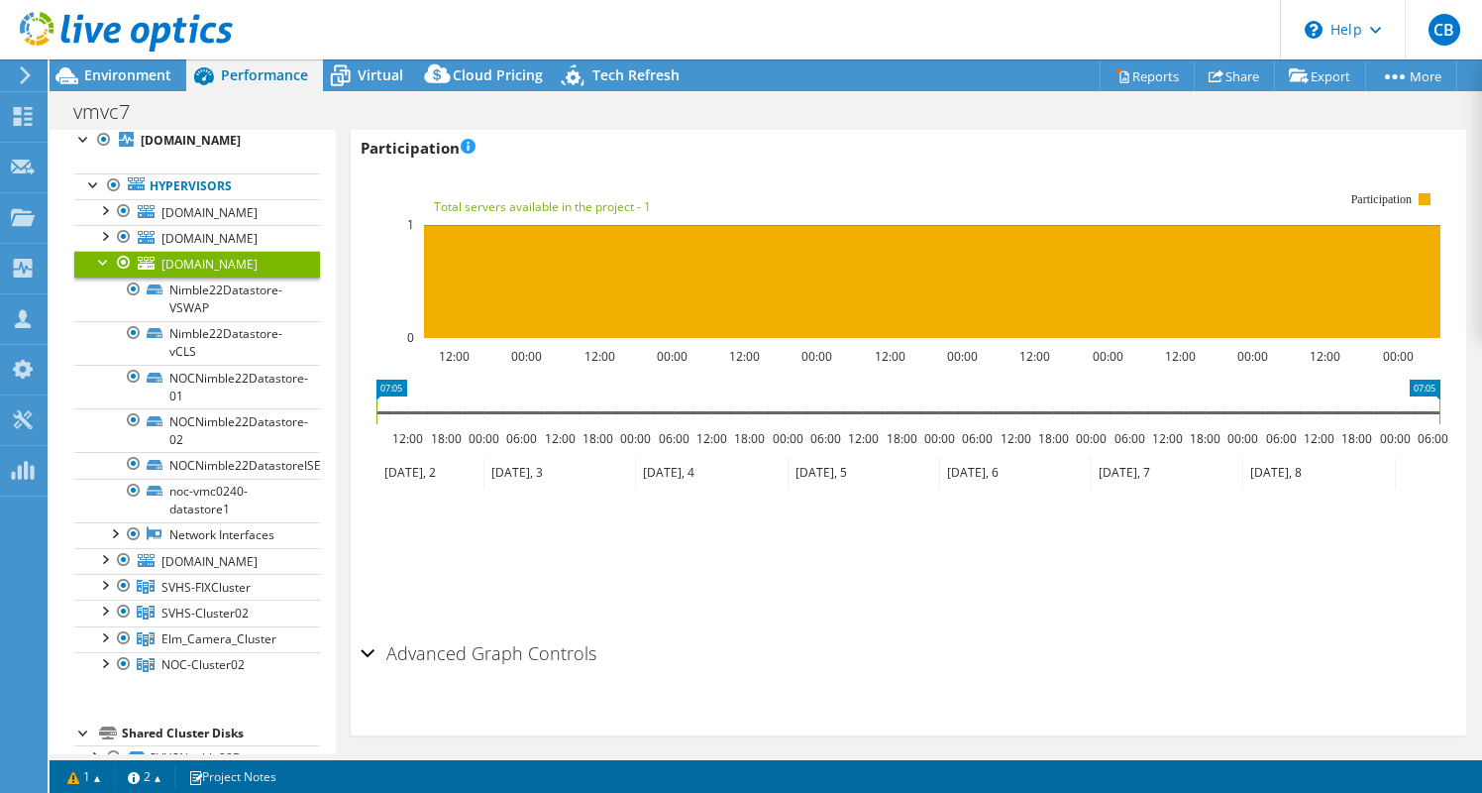
click at [105, 271] on div at bounding box center [104, 261] width 20 height 20
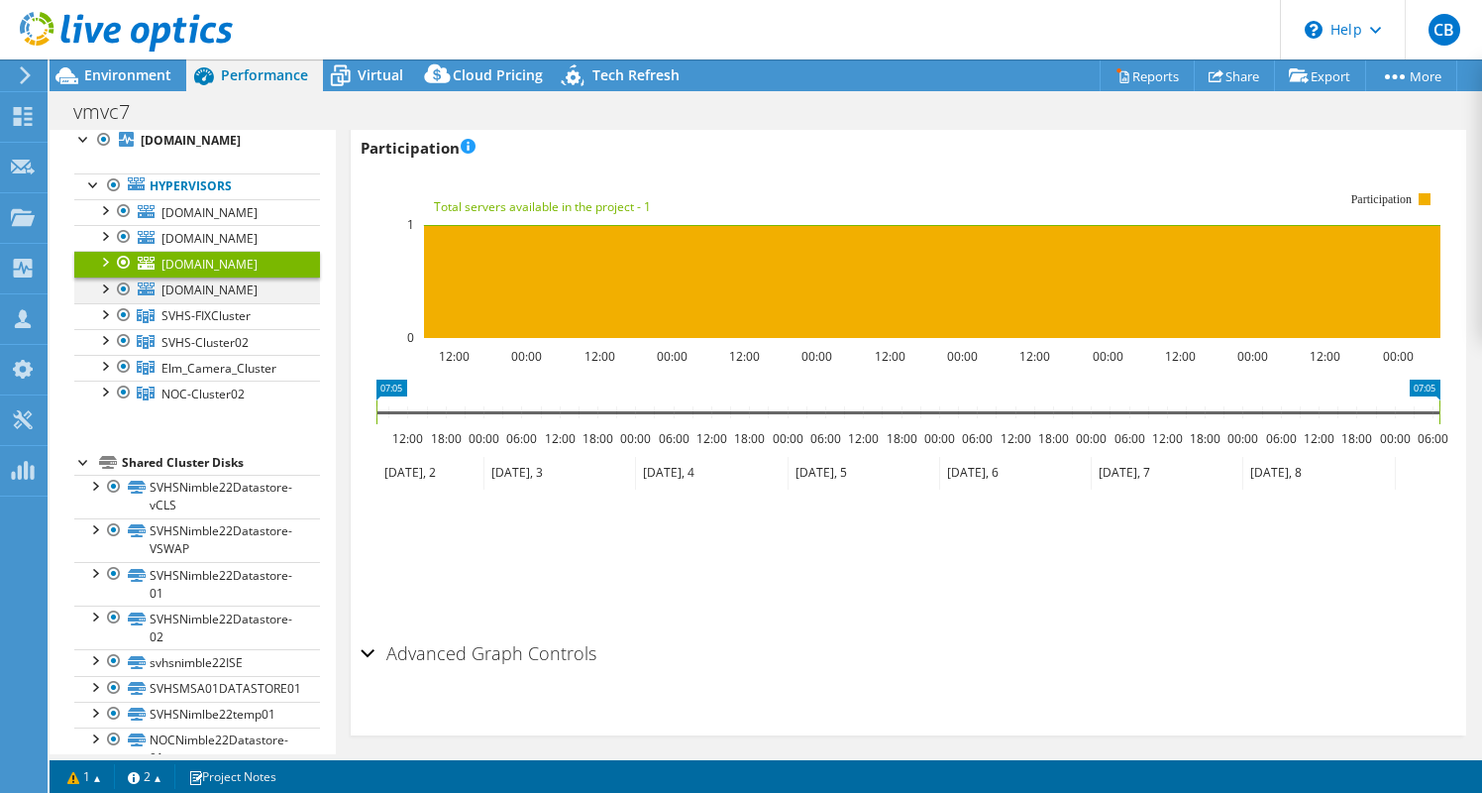
click at [105, 297] on div at bounding box center [104, 287] width 20 height 20
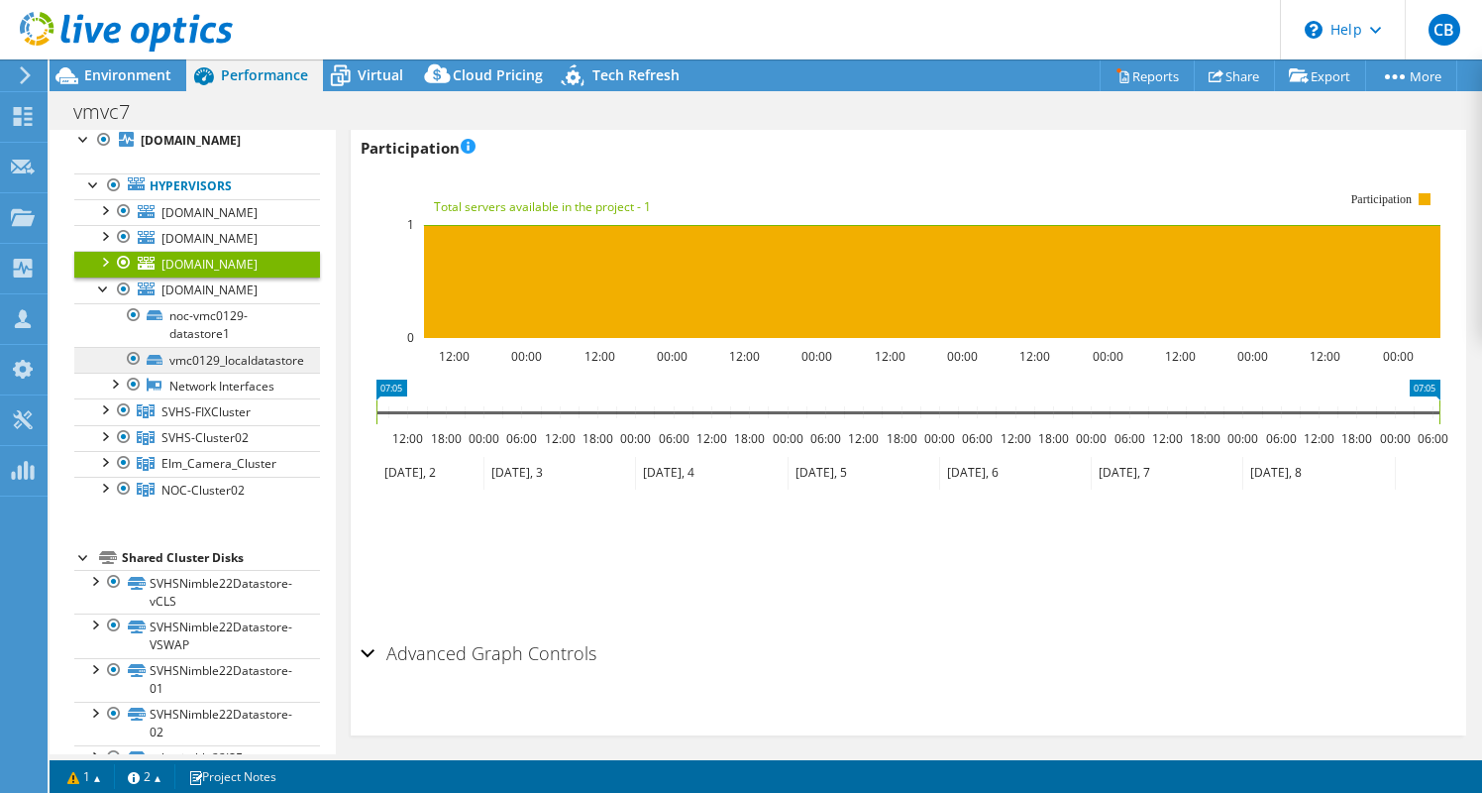
click at [298, 373] on link "vmc0129_localdatastore" at bounding box center [197, 360] width 246 height 26
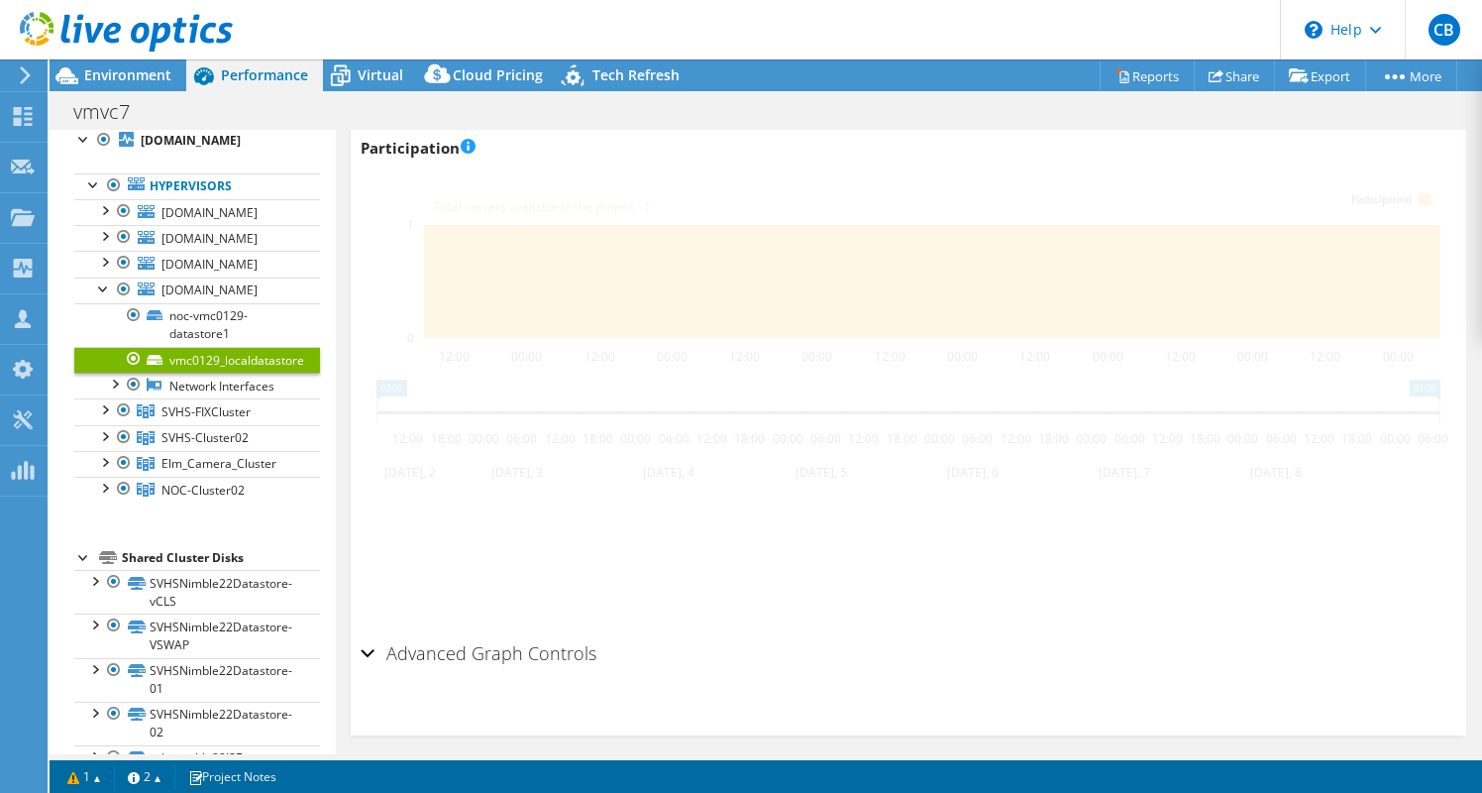
scroll to position [2718, 0]
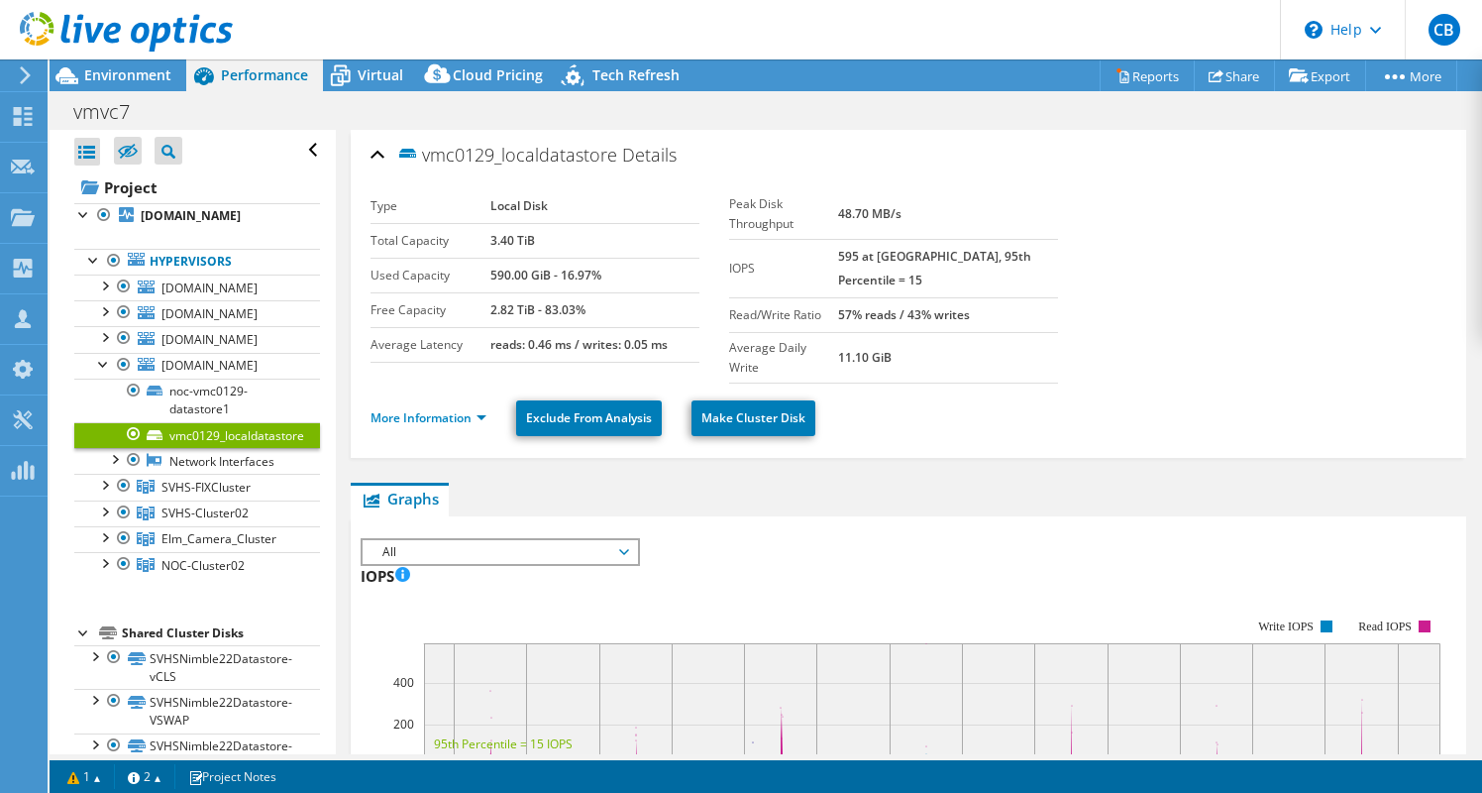
select select "USD"
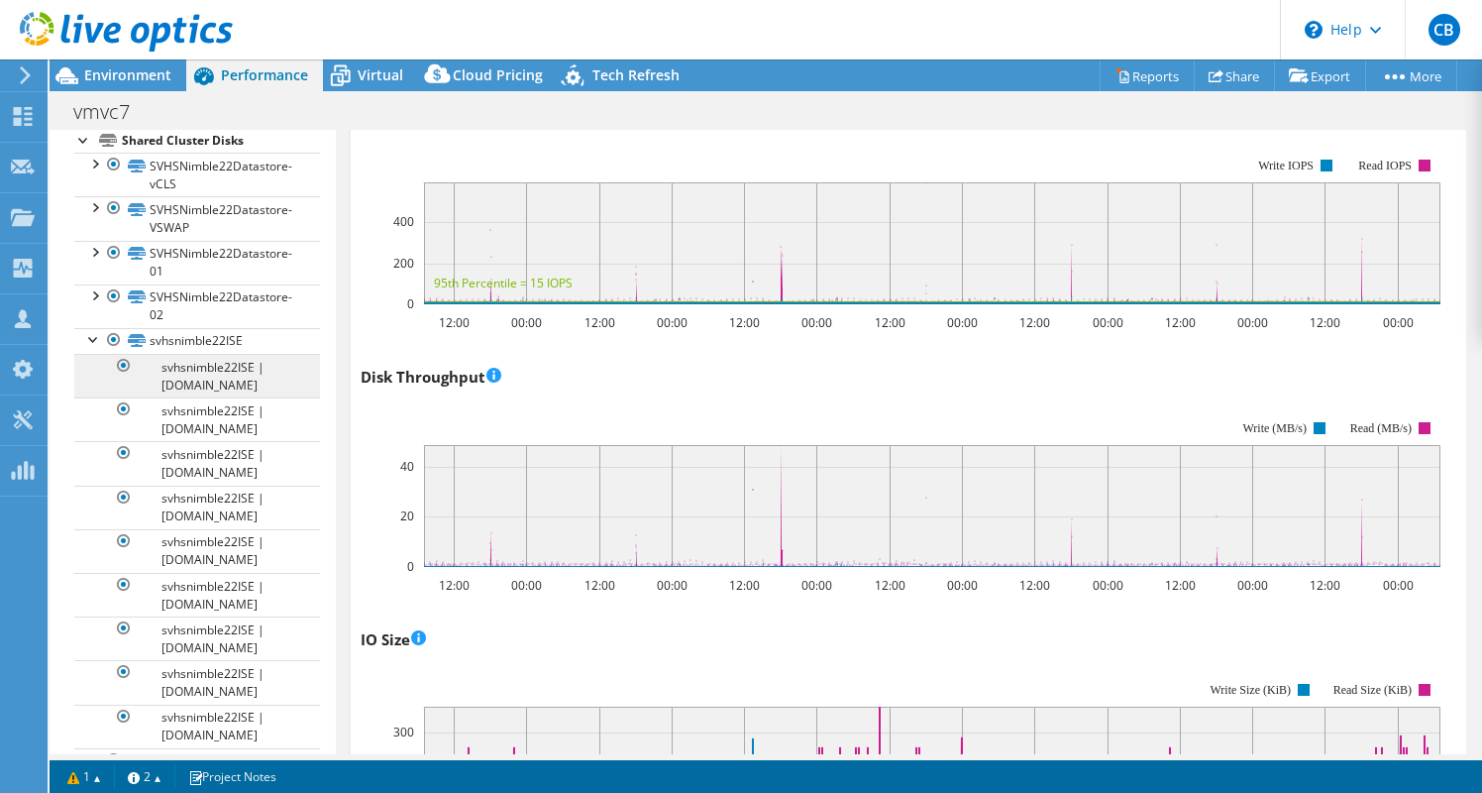
click at [163, 397] on link "svhsnimble22ISE | [DOMAIN_NAME]" at bounding box center [197, 376] width 246 height 44
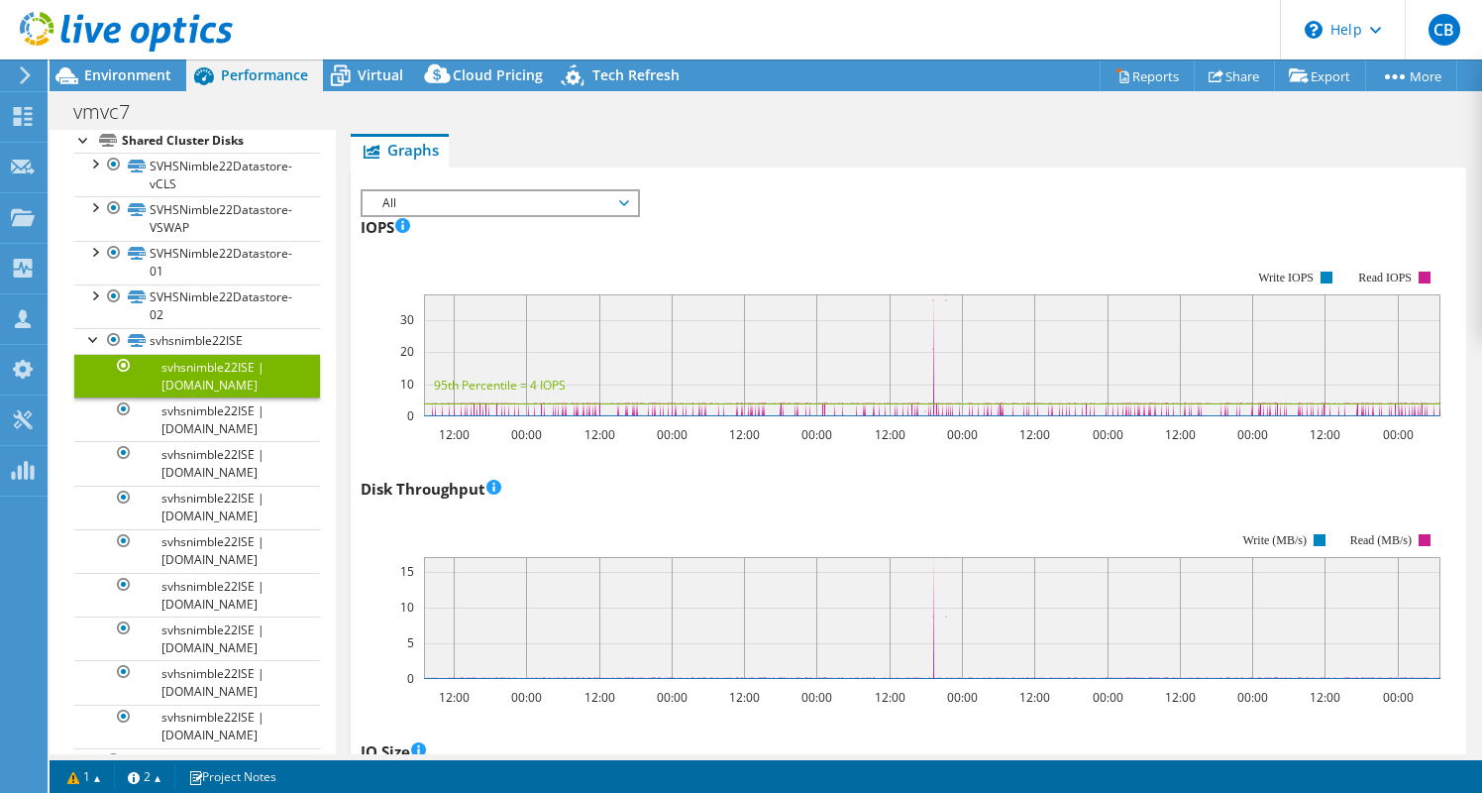
scroll to position [322, 0]
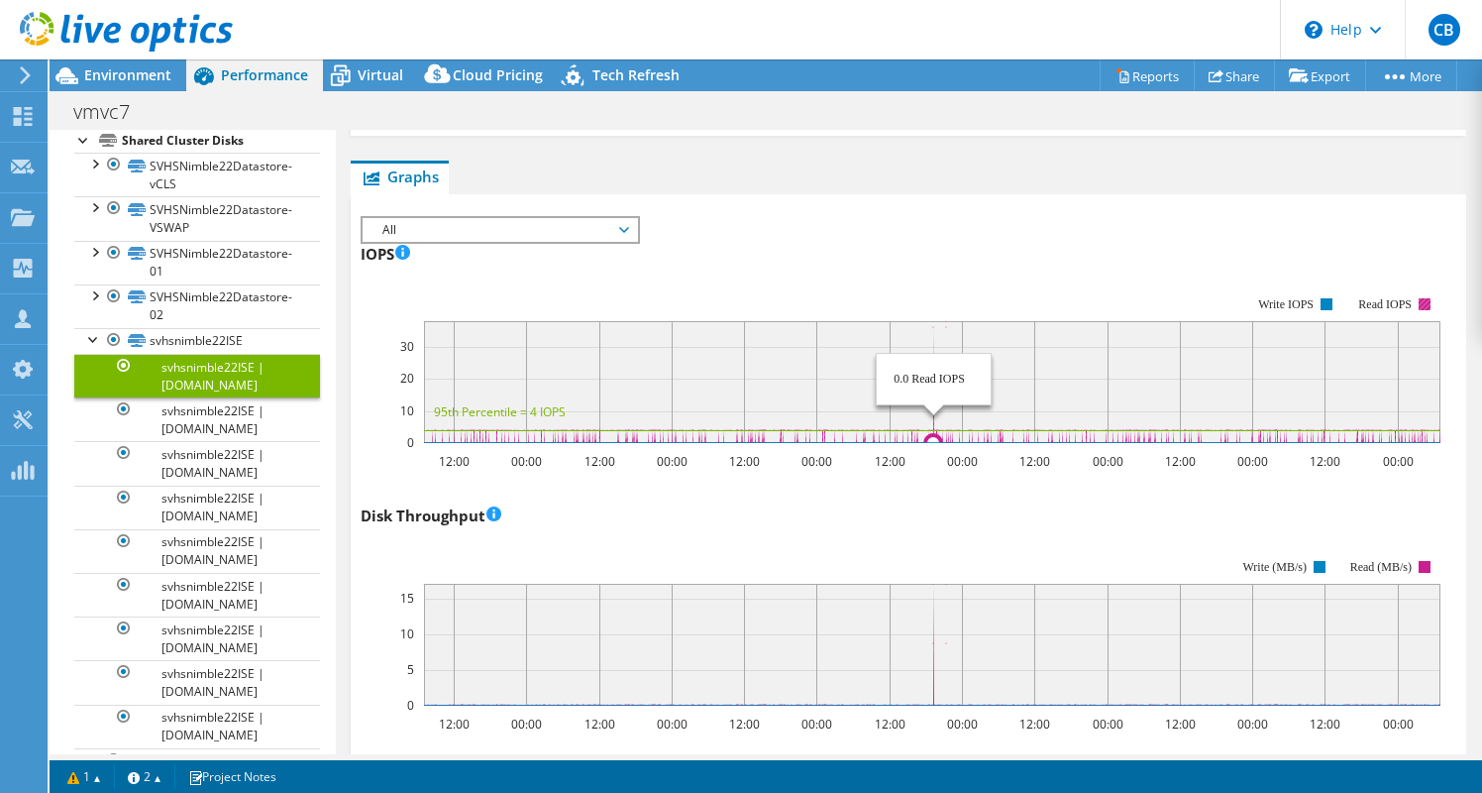
click at [934, 392] on icon at bounding box center [932, 382] width 1017 height 122
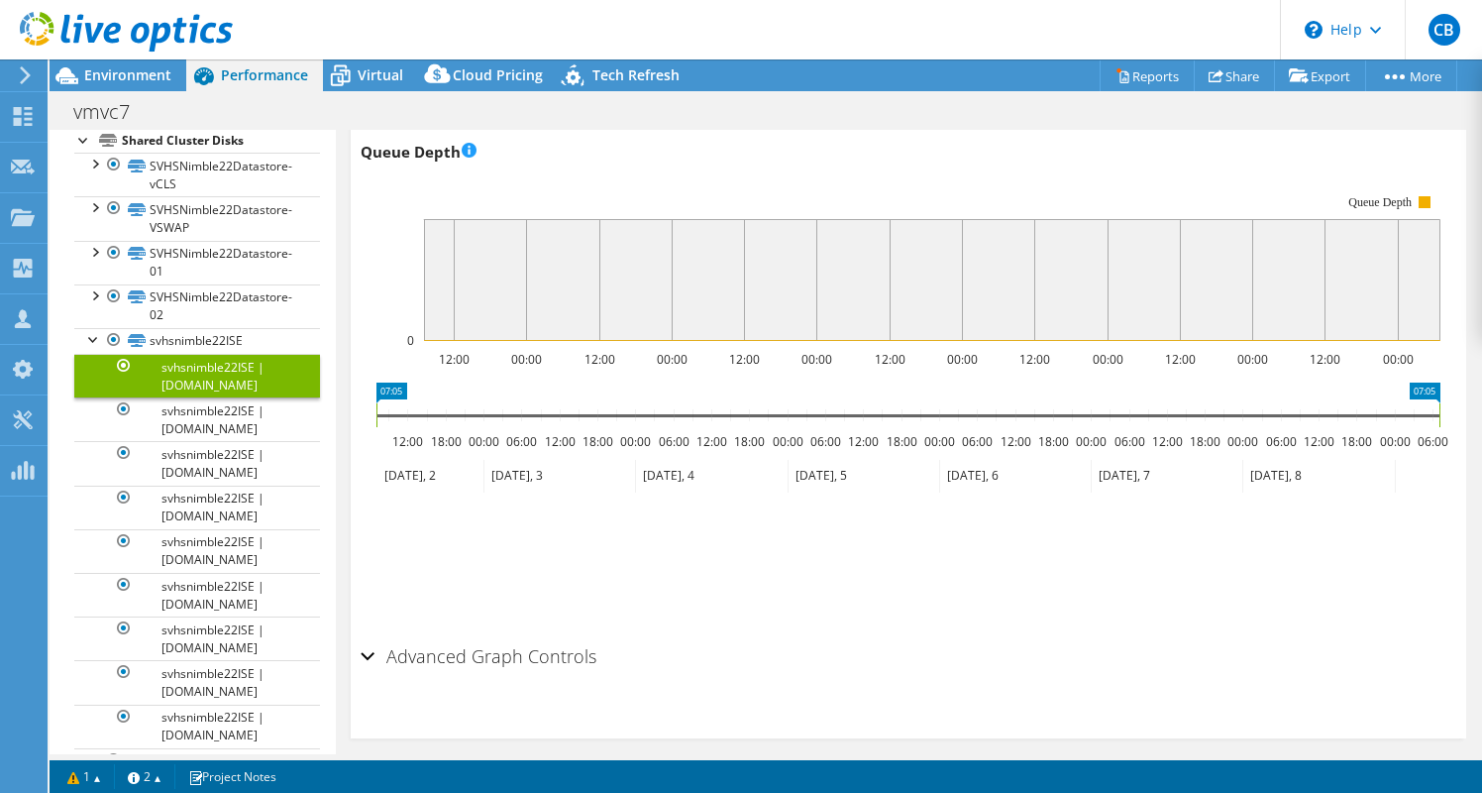
scroll to position [1472, 0]
click at [99, 348] on div at bounding box center [94, 338] width 20 height 20
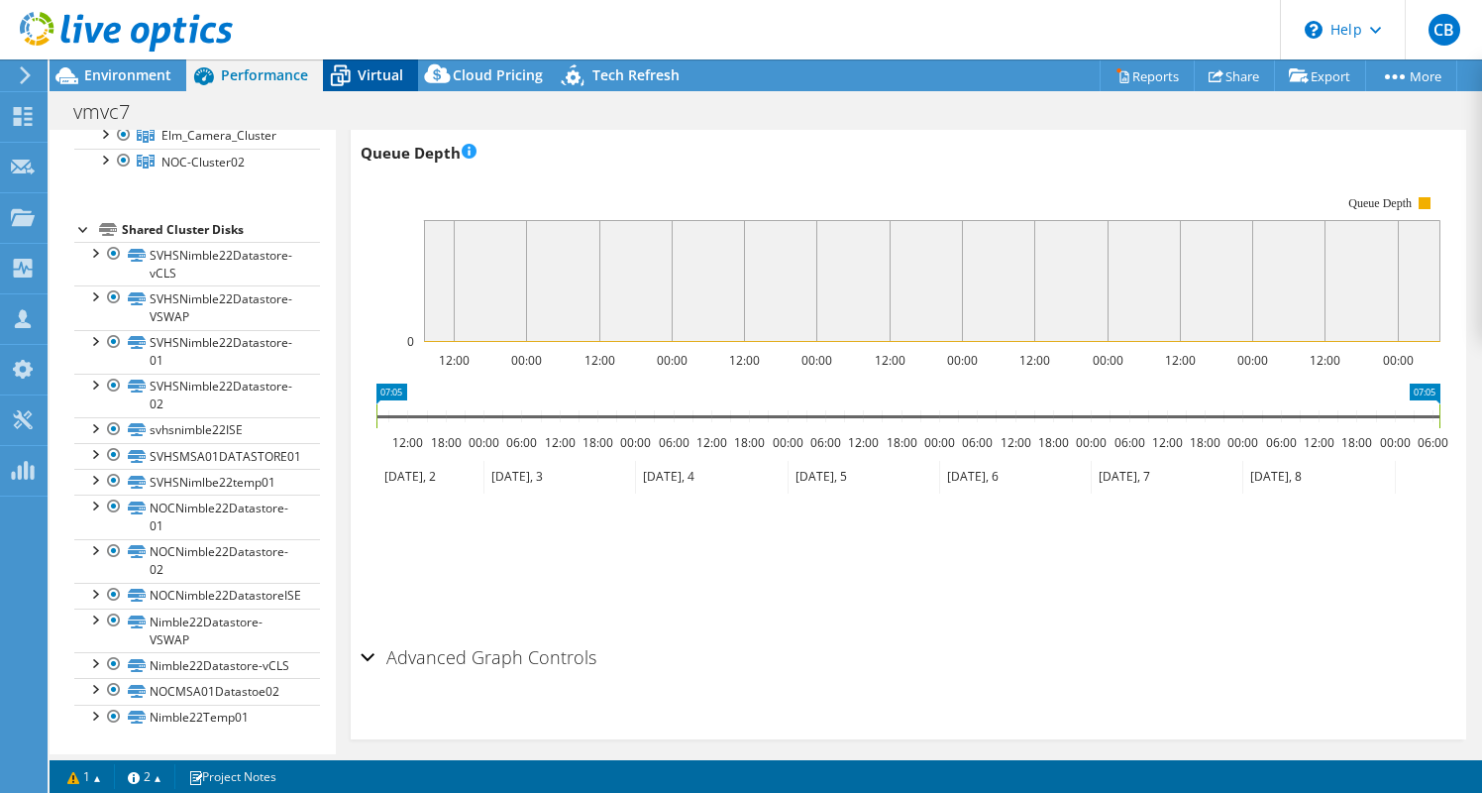
click at [376, 79] on span "Virtual" at bounding box center [381, 74] width 46 height 19
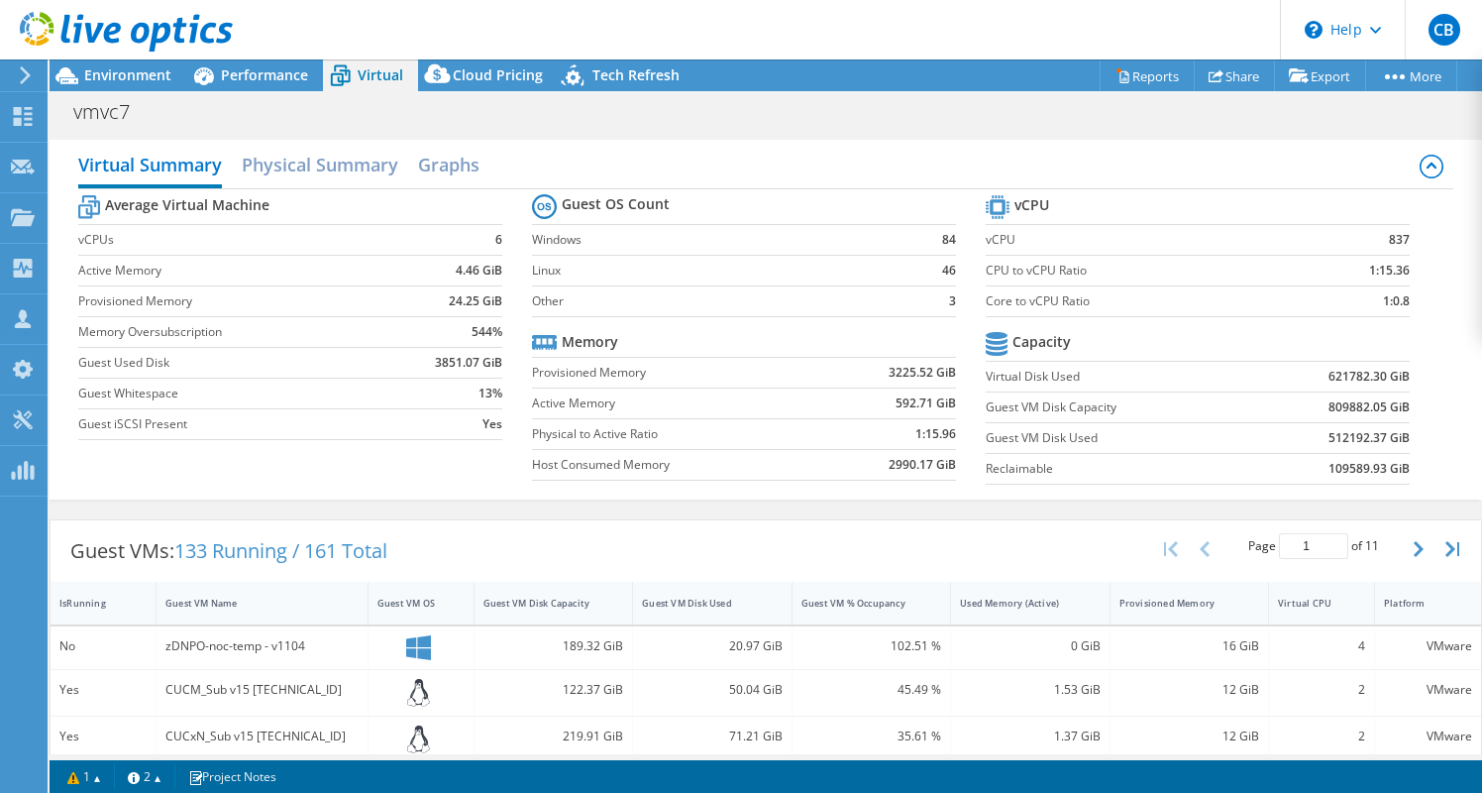
scroll to position [0, 0]
click at [520, 83] on span "Cloud Pricing" at bounding box center [498, 74] width 90 height 19
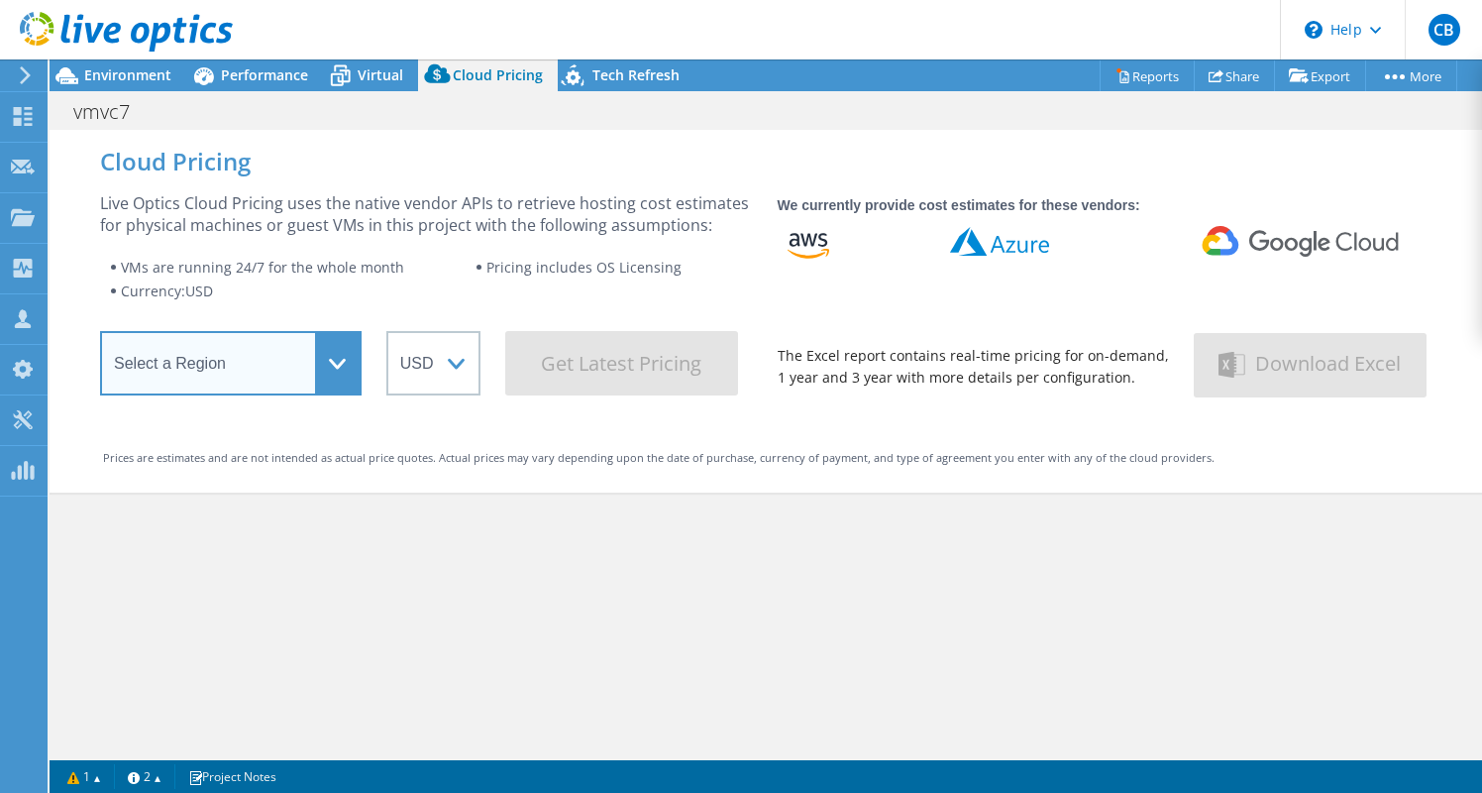
select select "USEast"
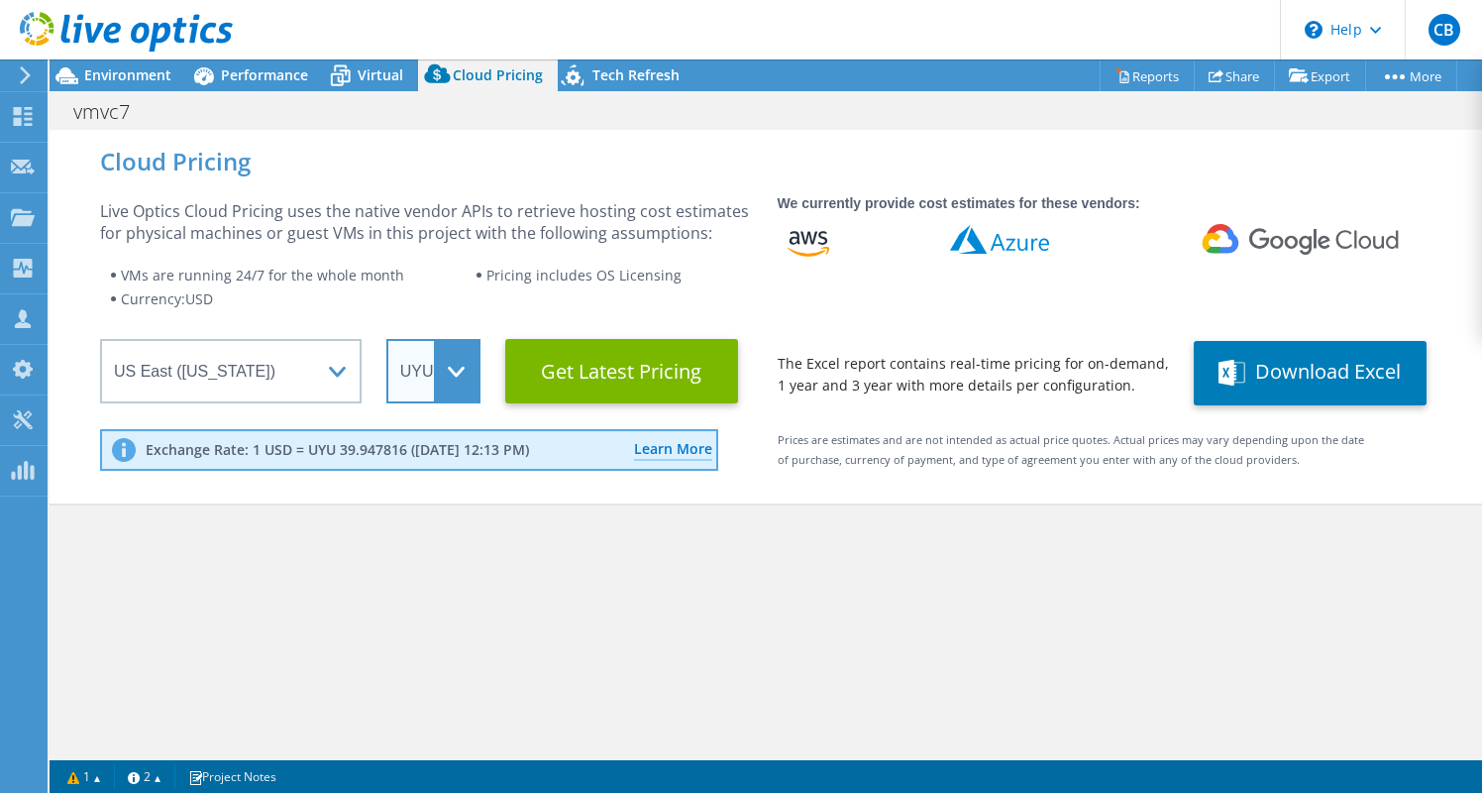
drag, startPoint x: 462, startPoint y: 376, endPoint x: 492, endPoint y: 351, distance: 39.5
click at [492, 351] on wrapper "Select a Region [GEOGRAPHIC_DATA] ([GEOGRAPHIC_DATA]) [GEOGRAPHIC_DATA] ([GEOGR…" at bounding box center [426, 371] width 653 height 64
select select "USD"
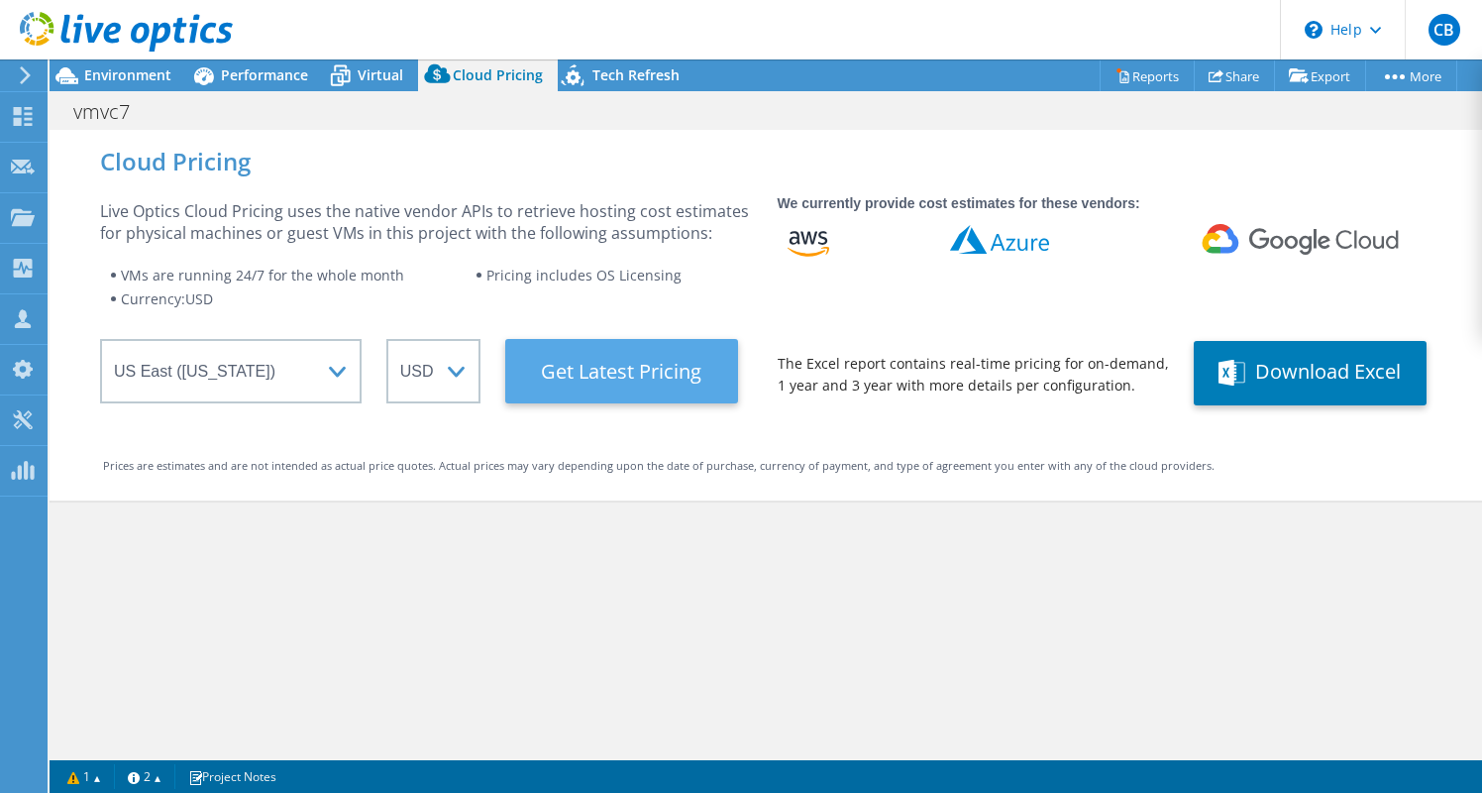
click at [570, 368] on Latest "Get Latest Pricing" at bounding box center [621, 371] width 233 height 64
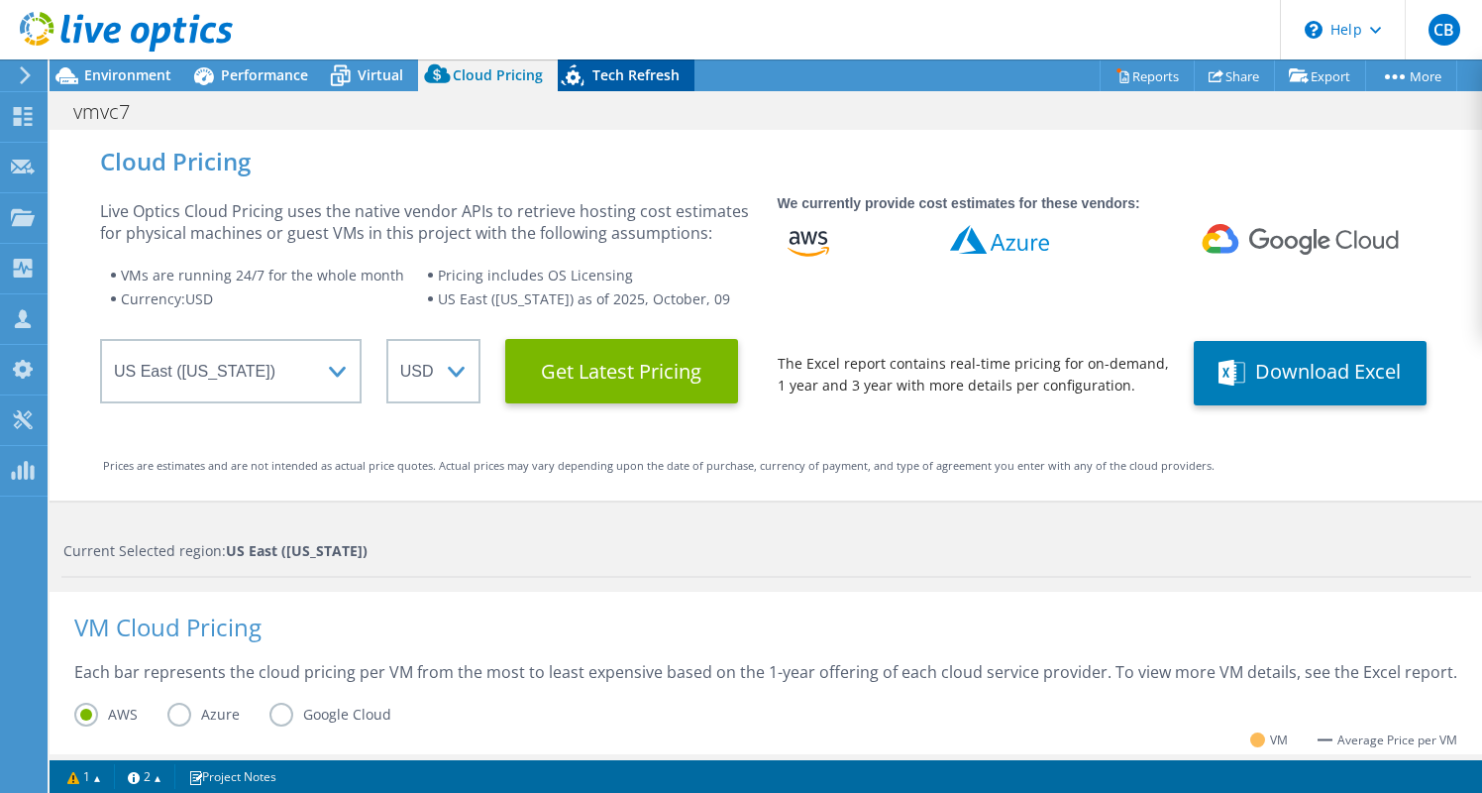
click at [600, 78] on span "Tech Refresh" at bounding box center [636, 74] width 87 height 19
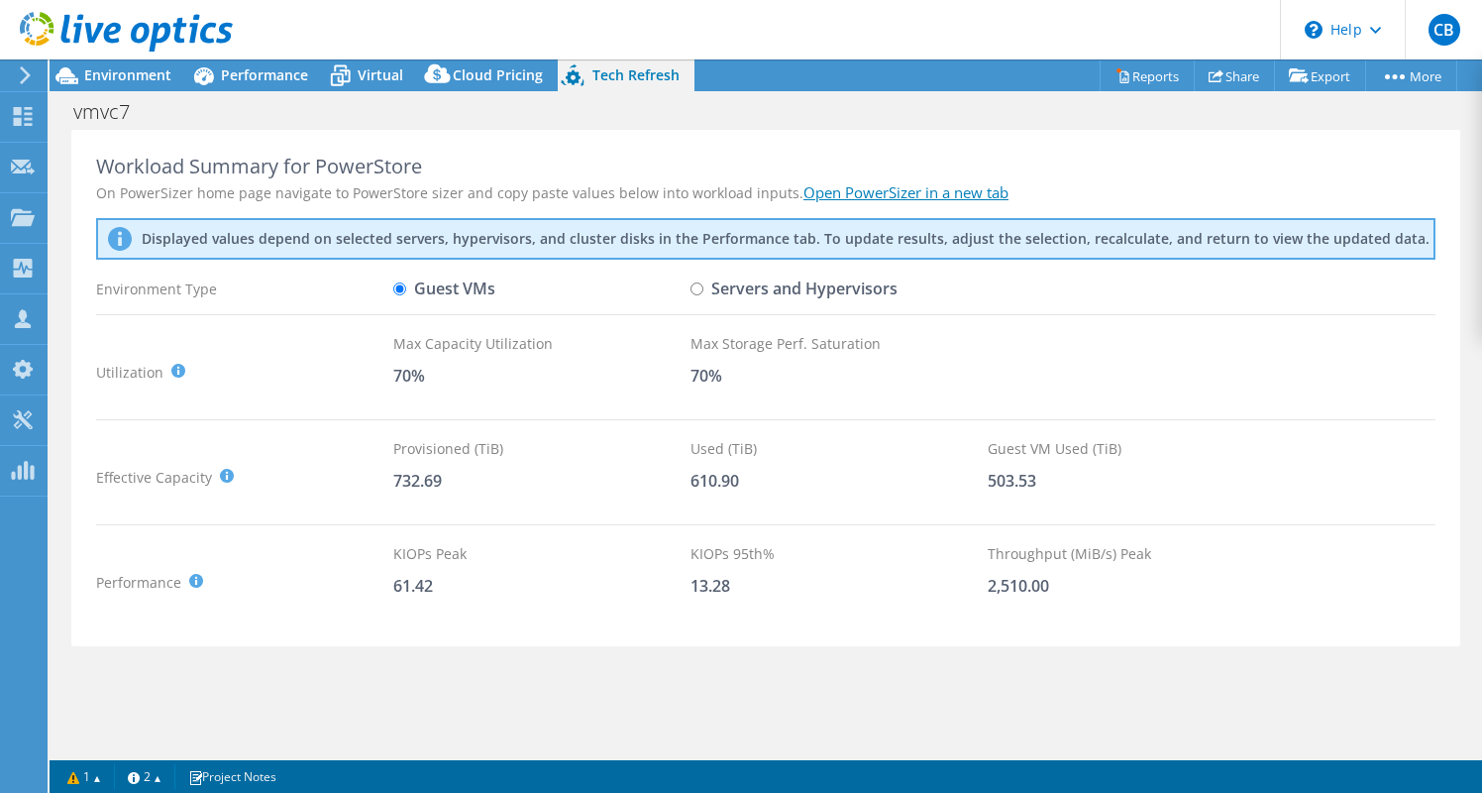
click at [692, 293] on input "Servers and Hypervisors" at bounding box center [697, 288] width 13 height 13
radio input "true"
click at [402, 285] on input "Guest VMs" at bounding box center [399, 288] width 13 height 13
radio input "true"
click at [692, 290] on input "Servers and Hypervisors" at bounding box center [697, 288] width 13 height 13
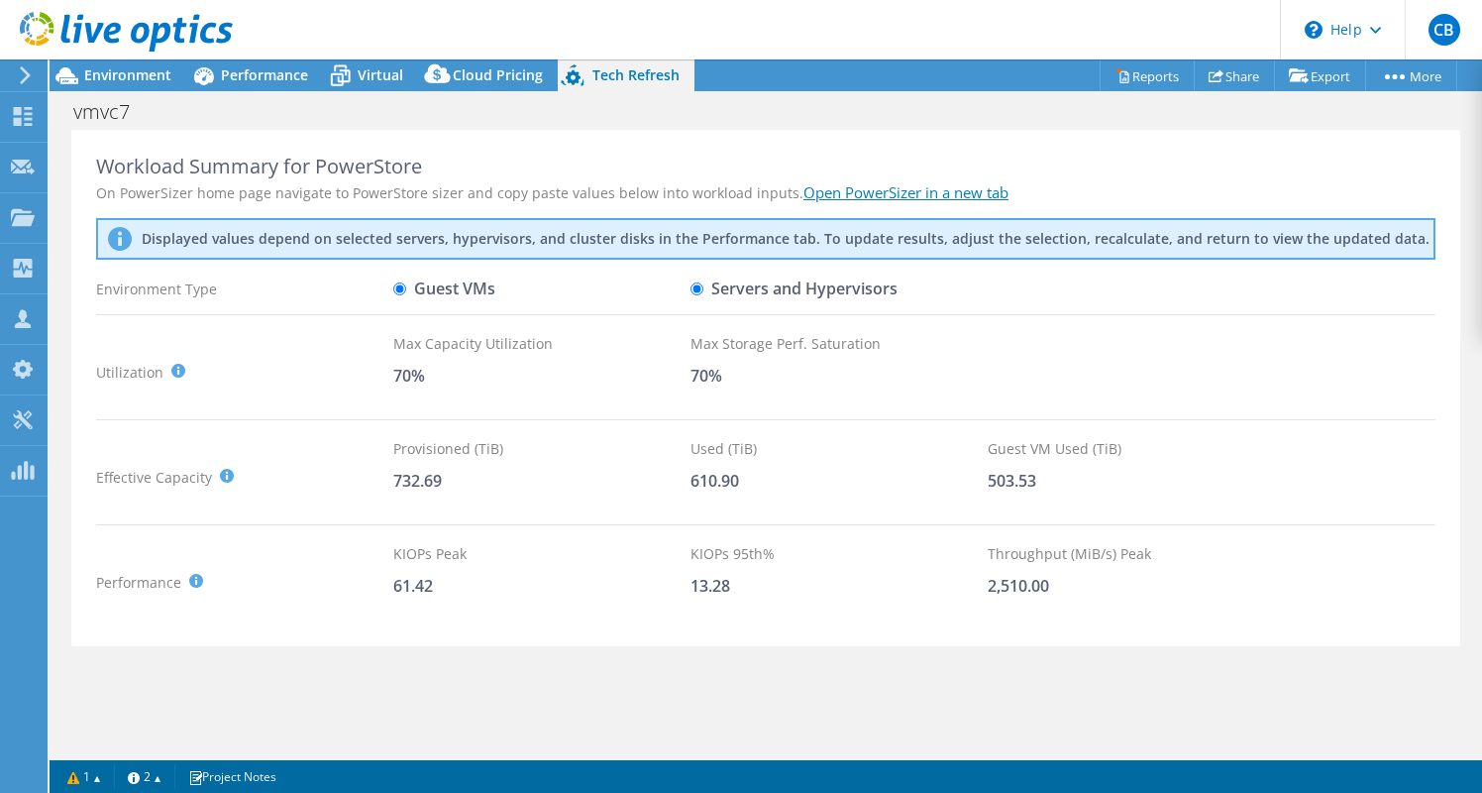
radio input "true"
click at [921, 192] on link "Open PowerSizer in a new tab" at bounding box center [906, 192] width 205 height 20
click at [900, 195] on link "Open PowerSizer in a new tab" at bounding box center [906, 192] width 205 height 20
